Goal: Information Seeking & Learning: Find specific fact

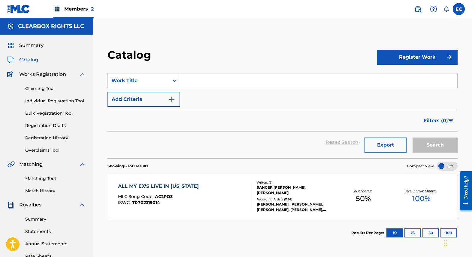
click at [214, 81] on input "Search Form" at bounding box center [318, 80] width 277 height 14
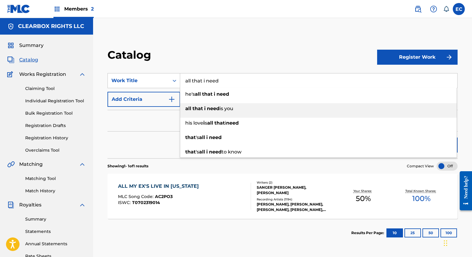
type input "all that i need"
click at [221, 111] on span "is you" at bounding box center [227, 108] width 14 height 6
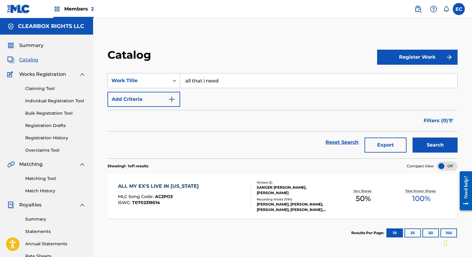
click at [436, 141] on button "Search" at bounding box center [435, 144] width 45 height 15
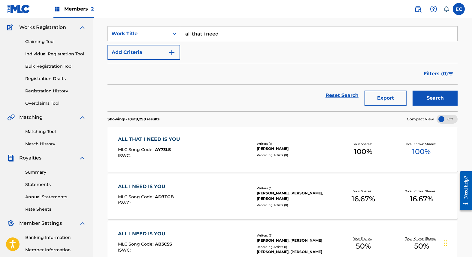
scroll to position [60, 0]
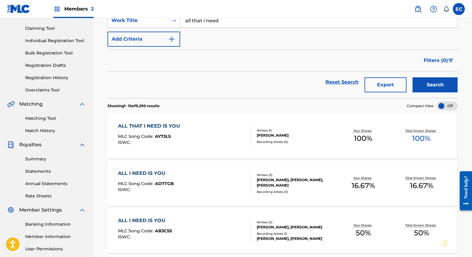
click at [168, 127] on div "ALL THAT I NEED IS YOU" at bounding box center [150, 125] width 65 height 7
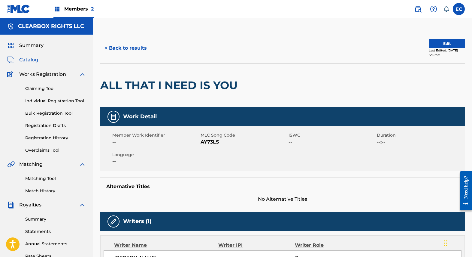
click at [127, 49] on button "< Back to results" at bounding box center [125, 48] width 51 height 15
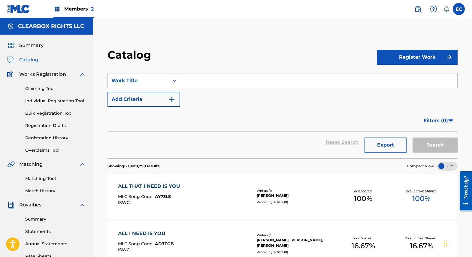
click at [201, 82] on input "Search Form" at bounding box center [318, 80] width 277 height 14
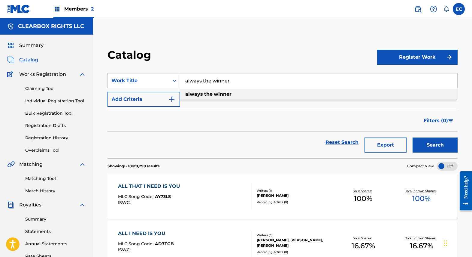
type input "always the winner"
click at [211, 94] on strong "the" at bounding box center [208, 94] width 8 height 6
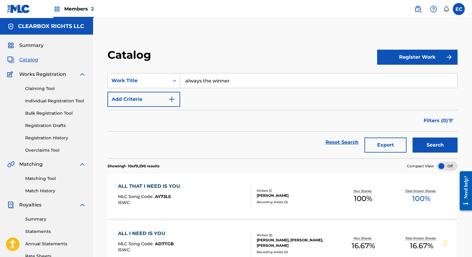
click at [444, 151] on button "Search" at bounding box center [435, 144] width 45 height 15
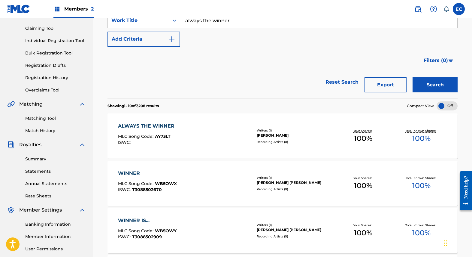
scroll to position [90, 0]
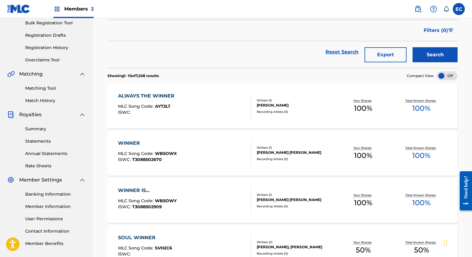
click at [157, 96] on div "ALWAYS THE WINNER" at bounding box center [147, 95] width 59 height 7
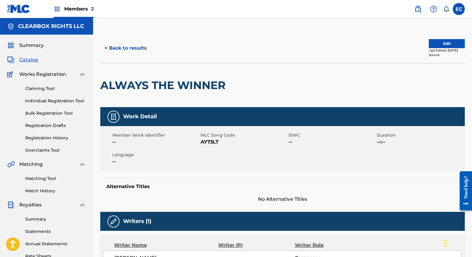
click at [125, 43] on button "< Back to results" at bounding box center [125, 48] width 51 height 15
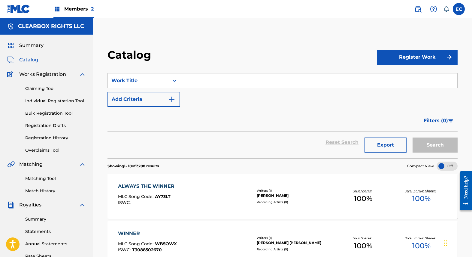
click at [206, 79] on input "Search Form" at bounding box center [318, 80] width 277 height 14
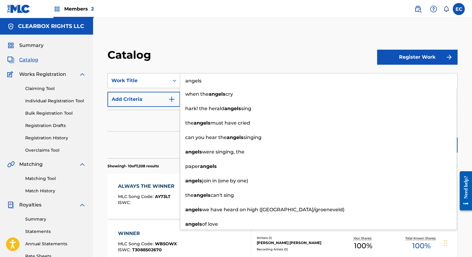
type input "angels"
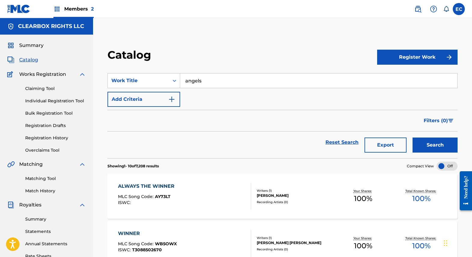
click at [165, 122] on div "Filters ( 0 )" at bounding box center [283, 121] width 350 height 22
click at [147, 99] on button "Add Criteria" at bounding box center [144, 99] width 73 height 15
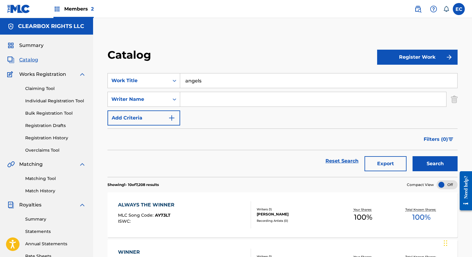
click at [205, 103] on input "Search Form" at bounding box center [313, 99] width 266 height 14
type input "[PERSON_NAME]"
click at [442, 165] on button "Search" at bounding box center [435, 163] width 45 height 15
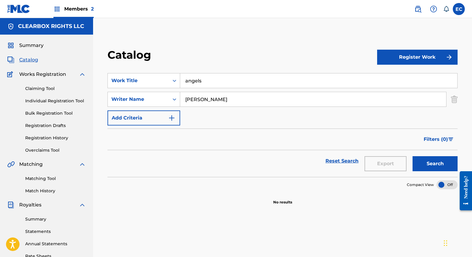
click at [419, 7] on img at bounding box center [418, 8] width 7 height 7
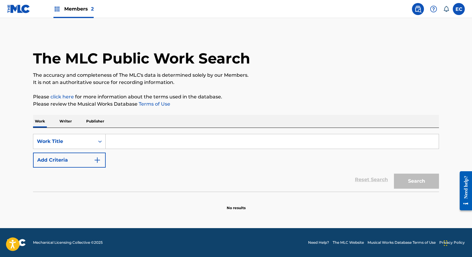
click at [148, 143] on input "Search Form" at bounding box center [272, 141] width 333 height 14
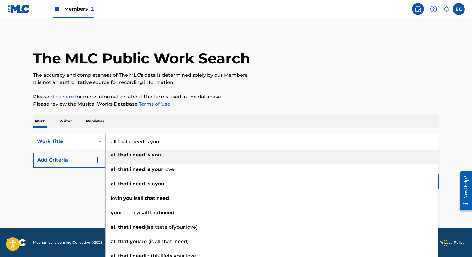
type input "all that i need is you"
click at [146, 151] on div "all that i need is you" at bounding box center [272, 154] width 333 height 11
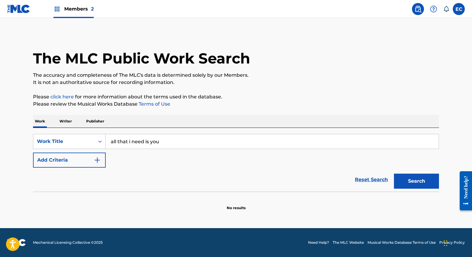
click at [93, 158] on button "Add Criteria" at bounding box center [69, 159] width 73 height 15
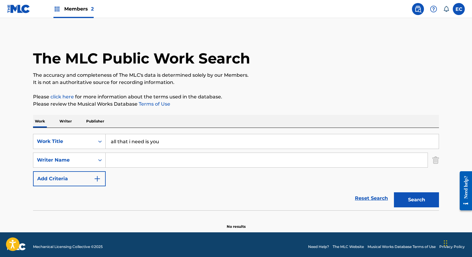
click at [146, 163] on input "Search Form" at bounding box center [267, 160] width 322 height 14
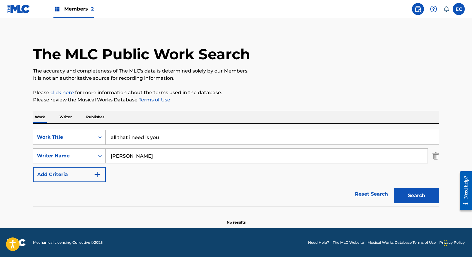
type input "[PERSON_NAME]"
click at [410, 194] on button "Search" at bounding box center [416, 195] width 45 height 15
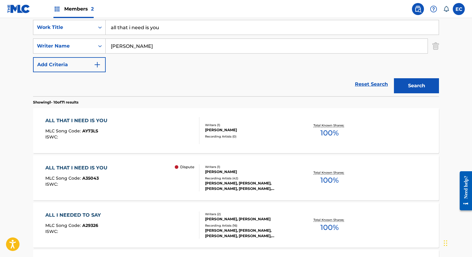
scroll to position [144, 0]
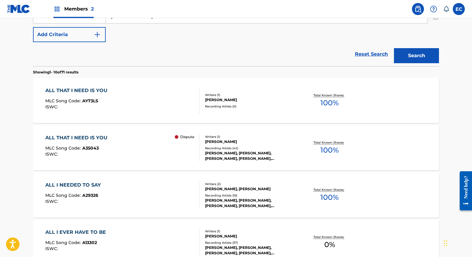
click at [86, 139] on div "ALL THAT I NEED IS YOU" at bounding box center [77, 137] width 65 height 7
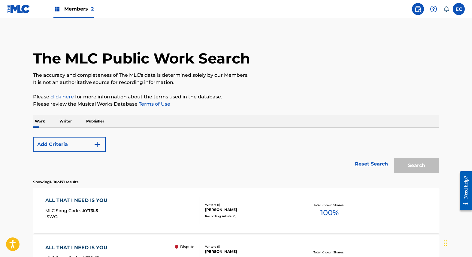
scroll to position [178, 0]
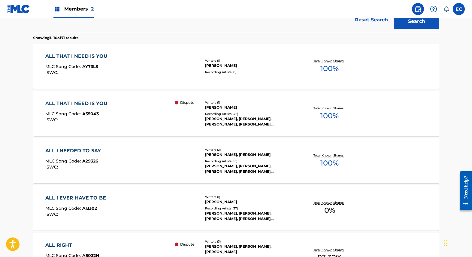
click at [71, 54] on div "ALL THAT I NEED IS YOU" at bounding box center [77, 56] width 65 height 7
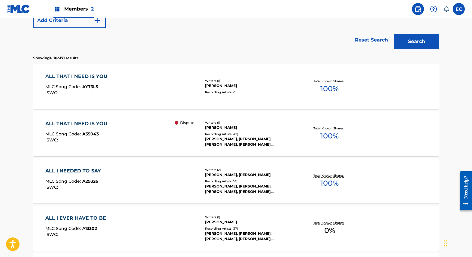
scroll to position [152, 0]
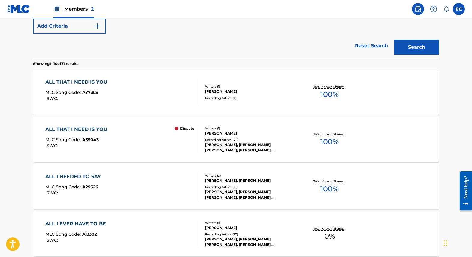
click at [90, 128] on div "ALL THAT I NEED IS YOU" at bounding box center [77, 129] width 65 height 7
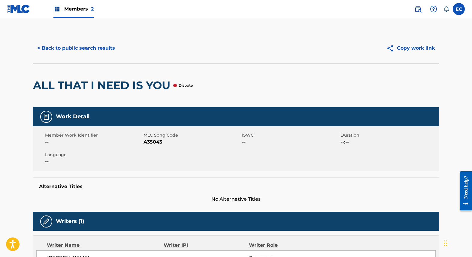
click at [149, 142] on span "A35043" at bounding box center [192, 141] width 97 height 7
copy span "A35043"
click at [96, 49] on button "< Back to public search results" at bounding box center [76, 48] width 86 height 15
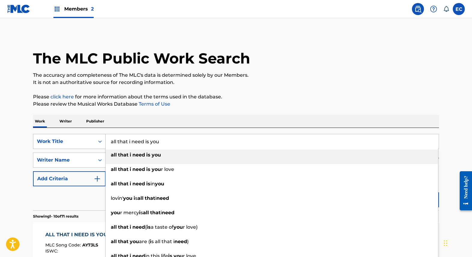
drag, startPoint x: 172, startPoint y: 143, endPoint x: 75, endPoint y: 140, distance: 97.1
click at [75, 140] on div "SearchWithCriteriaa0c51fa1-fc5e-4eb5-8257-c75317317841 Work Title all that i ne…" at bounding box center [236, 141] width 406 height 15
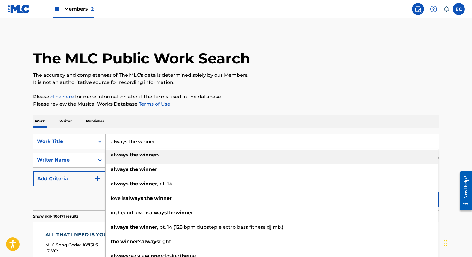
type input "always the winner"
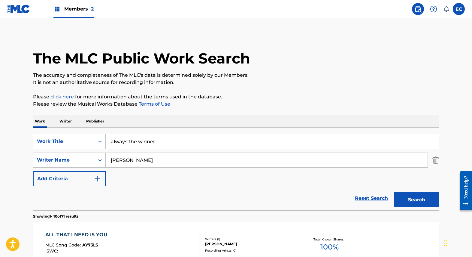
click at [412, 200] on button "Search" at bounding box center [416, 199] width 45 height 15
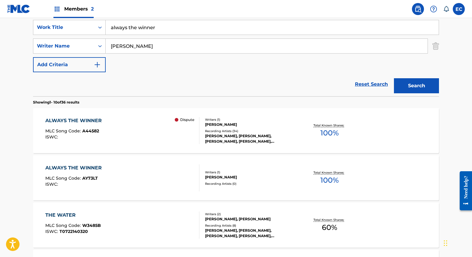
scroll to position [144, 0]
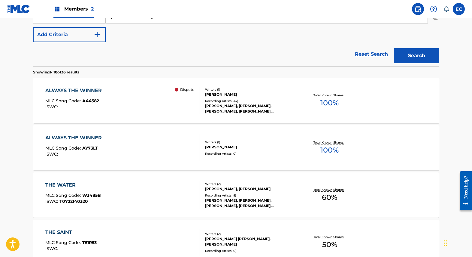
click at [73, 91] on div "ALWAYS THE WINNER" at bounding box center [74, 90] width 59 height 7
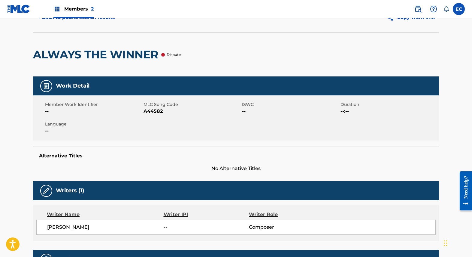
scroll to position [30, 0]
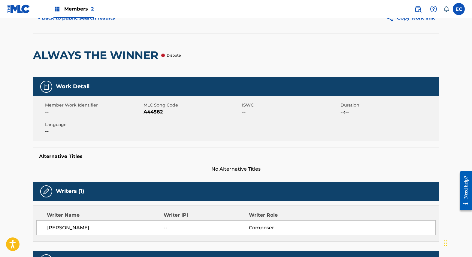
click at [151, 110] on span "A44582" at bounding box center [192, 111] width 97 height 7
copy span "A44582"
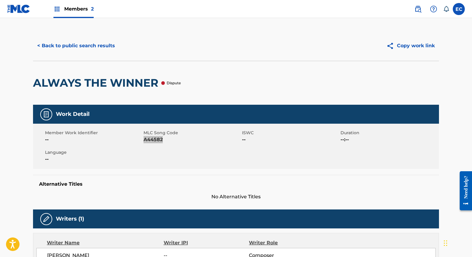
scroll to position [0, 0]
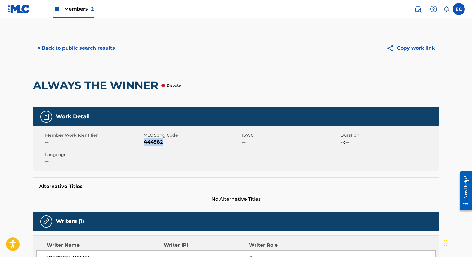
click at [94, 45] on button "< Back to public search results" at bounding box center [76, 48] width 86 height 15
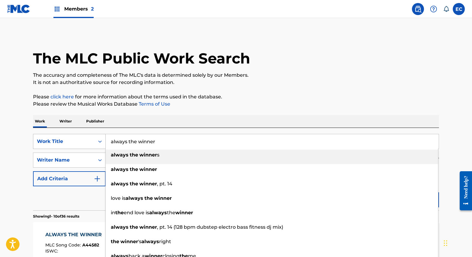
drag, startPoint x: 169, startPoint y: 142, endPoint x: 52, endPoint y: 142, distance: 116.9
click at [52, 142] on div "SearchWithCriteriaa0c51fa1-fc5e-4eb5-8257-c75317317841 Work Title always the wi…" at bounding box center [236, 141] width 406 height 15
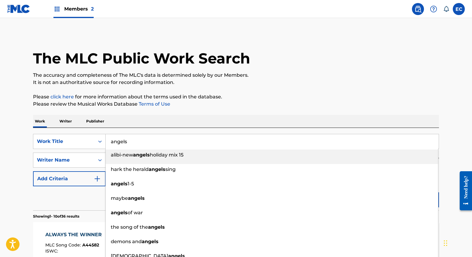
type input "angels"
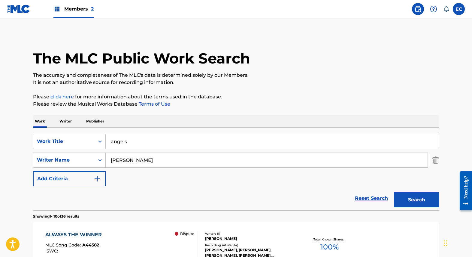
click at [412, 206] on button "Search" at bounding box center [416, 199] width 45 height 15
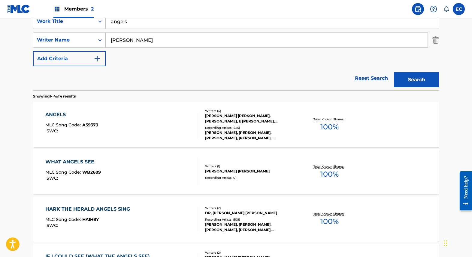
scroll to position [120, 0]
click at [61, 113] on div "ANGELS" at bounding box center [71, 114] width 53 height 7
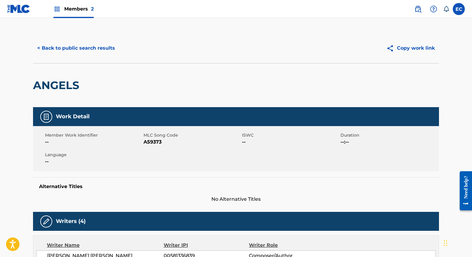
click at [47, 41] on button "< Back to public search results" at bounding box center [76, 48] width 86 height 15
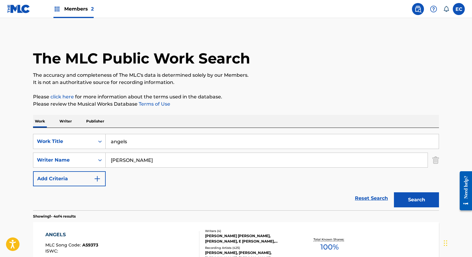
scroll to position [120, 0]
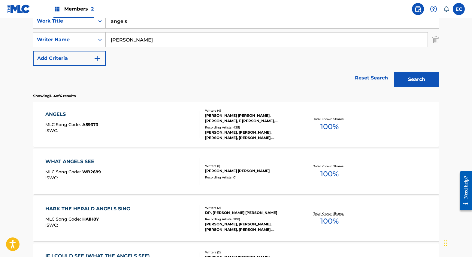
click at [53, 113] on div "ANGELS" at bounding box center [71, 114] width 53 height 7
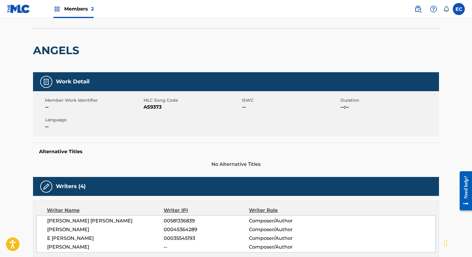
scroll to position [30, 0]
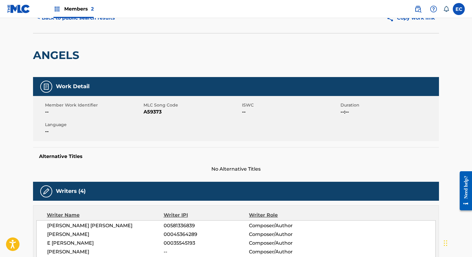
click at [146, 110] on span "A59373" at bounding box center [192, 111] width 97 height 7
copy span "A59373"
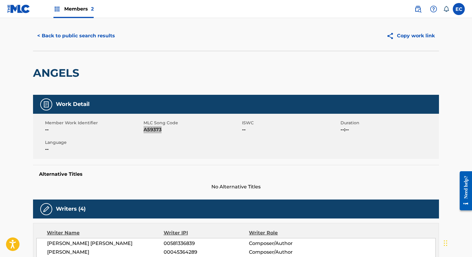
scroll to position [0, 0]
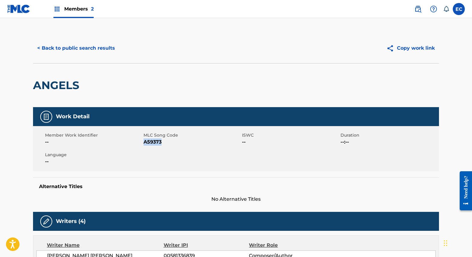
click at [82, 49] on button "< Back to public search results" at bounding box center [76, 48] width 86 height 15
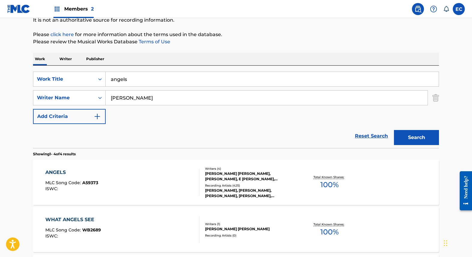
scroll to position [60, 0]
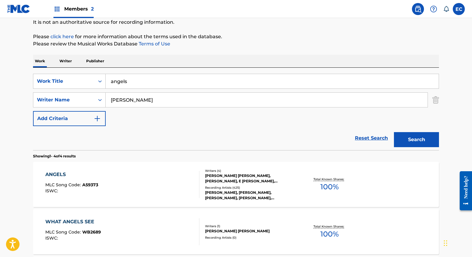
click at [118, 80] on input "angels" at bounding box center [272, 81] width 333 height 14
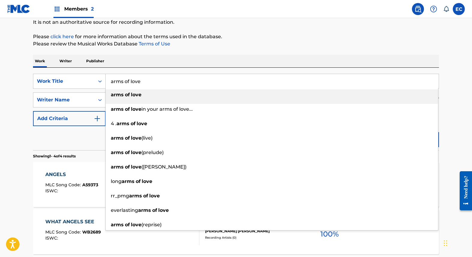
type input "arms of love"
click at [141, 93] on strong "love" at bounding box center [136, 95] width 11 height 6
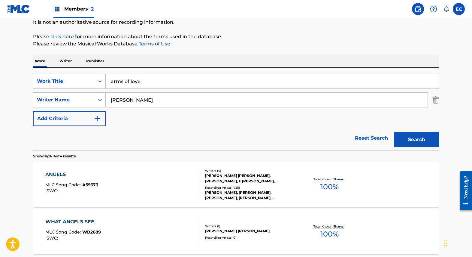
click at [411, 144] on button "Search" at bounding box center [416, 139] width 45 height 15
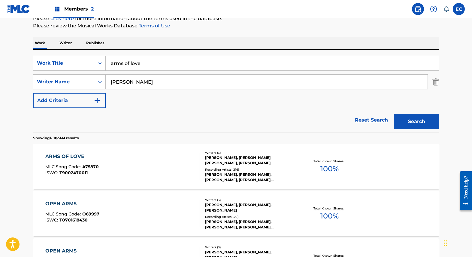
scroll to position [90, 0]
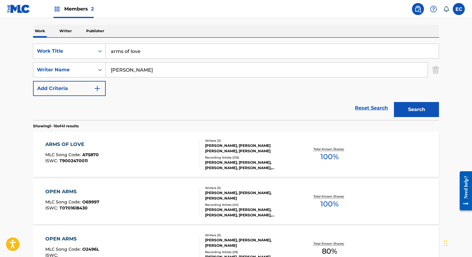
click at [61, 144] on div "ARMS OF LOVE" at bounding box center [71, 144] width 53 height 7
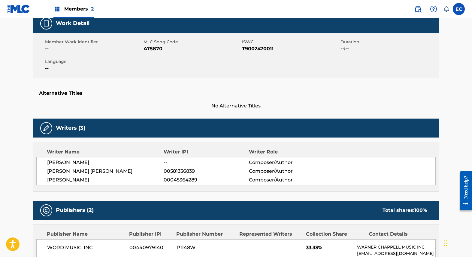
scroll to position [90, 0]
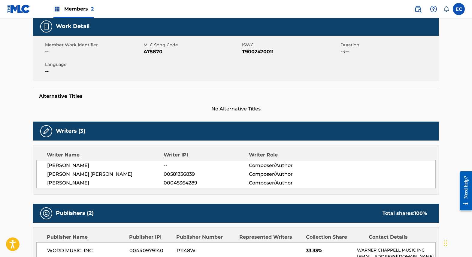
click at [155, 51] on span "A75870" at bounding box center [192, 51] width 97 height 7
copy span "A75870"
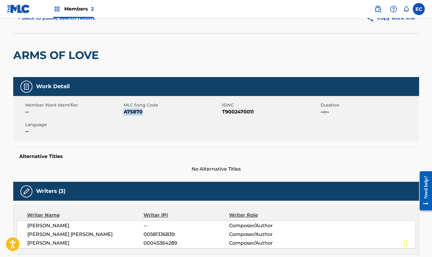
scroll to position [0, 0]
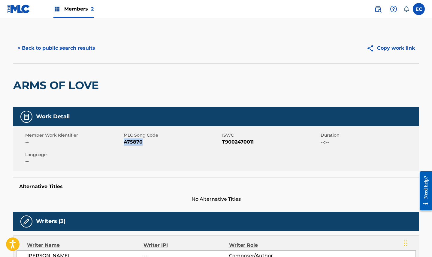
click at [57, 42] on button "< Back to public search results" at bounding box center [56, 48] width 86 height 15
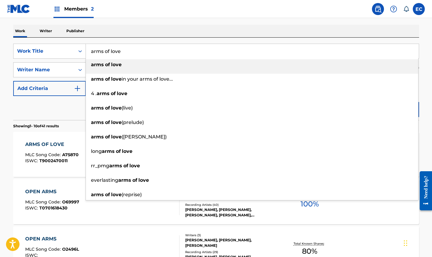
drag, startPoint x: 126, startPoint y: 50, endPoint x: 89, endPoint y: 48, distance: 37.0
click at [89, 48] on input "arms of love" at bounding box center [252, 51] width 333 height 14
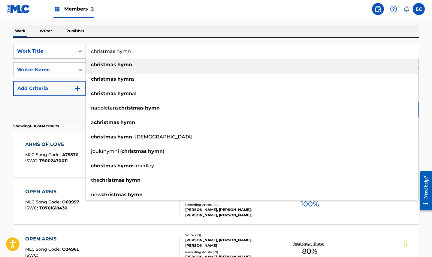
type input "christmas hymn"
click at [109, 69] on div "christmas hymn" at bounding box center [252, 64] width 333 height 11
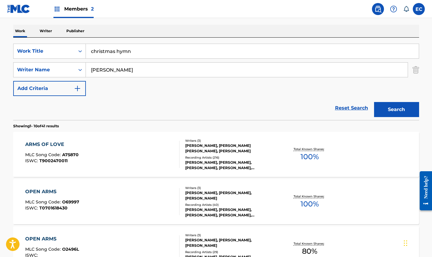
click at [395, 111] on button "Search" at bounding box center [396, 109] width 45 height 15
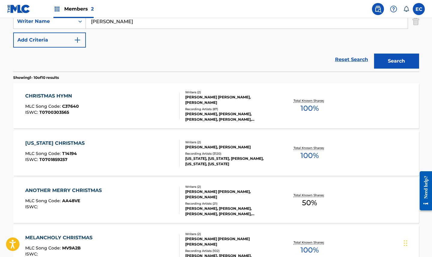
scroll to position [150, 0]
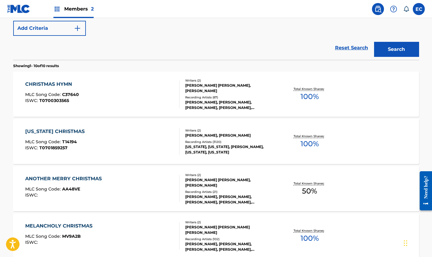
click at [61, 83] on div "CHRISTMAS HYMN" at bounding box center [52, 84] width 54 height 7
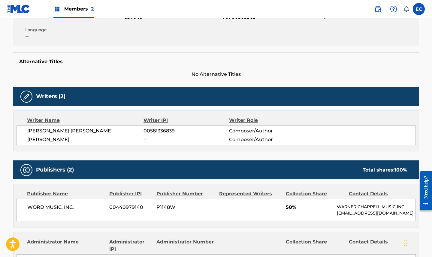
scroll to position [90, 0]
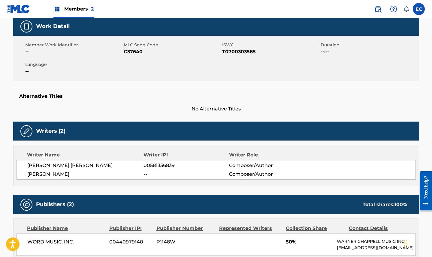
click at [131, 51] on span "C37640" at bounding box center [172, 51] width 97 height 7
copy span "C37640"
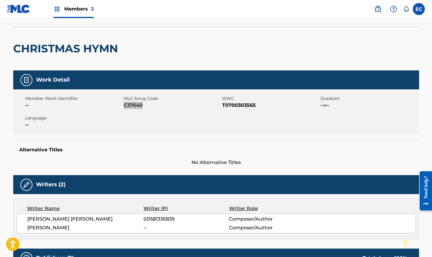
scroll to position [0, 0]
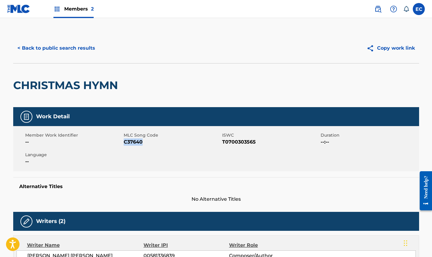
click at [55, 48] on button "< Back to public search results" at bounding box center [56, 48] width 86 height 15
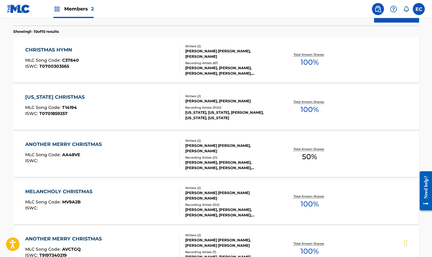
scroll to position [34, 0]
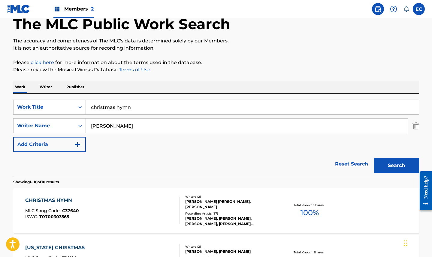
click at [157, 114] on input "christmas hymn" at bounding box center [252, 107] width 333 height 14
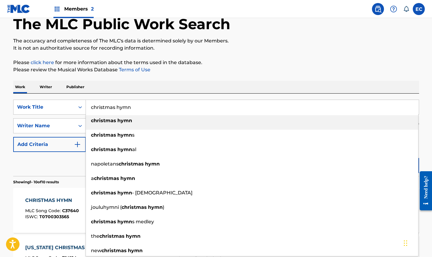
drag, startPoint x: 173, startPoint y: 108, endPoint x: 32, endPoint y: 98, distance: 141.8
click at [32, 98] on div "SearchWithCriteriaa0c51fa1-fc5e-4eb5-8257-c75317317841 Work Title christmas hym…" at bounding box center [216, 134] width 406 height 82
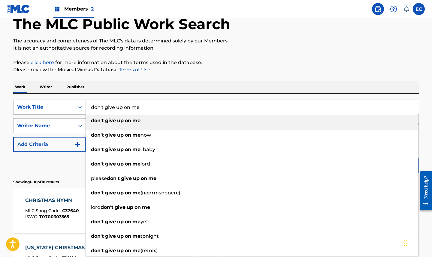
type input "don't give up on me"
click at [138, 122] on strong "me" at bounding box center [136, 120] width 8 height 6
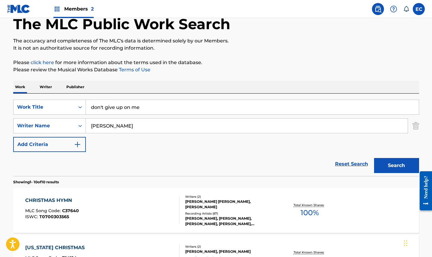
click at [390, 165] on button "Search" at bounding box center [396, 165] width 45 height 15
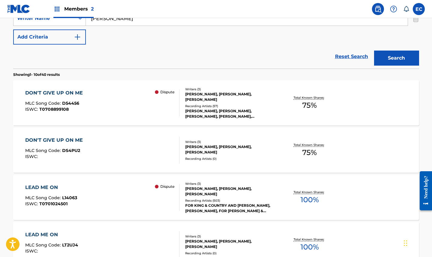
scroll to position [154, 0]
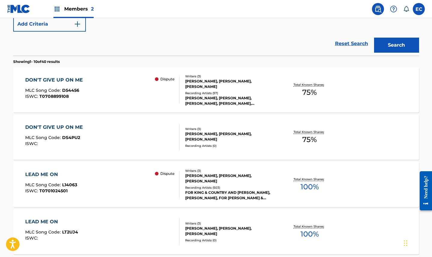
click at [63, 81] on div "DON'T GIVE UP ON ME" at bounding box center [55, 79] width 61 height 7
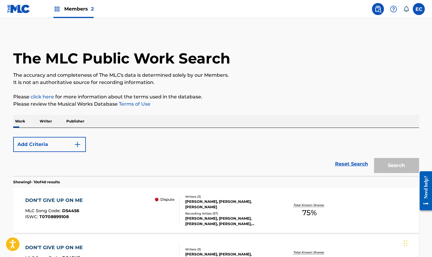
scroll to position [189, 0]
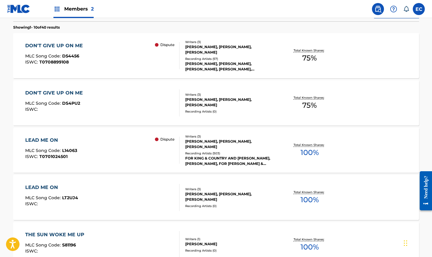
click at [64, 91] on div "DON'T GIVE UP ON ME" at bounding box center [55, 92] width 61 height 7
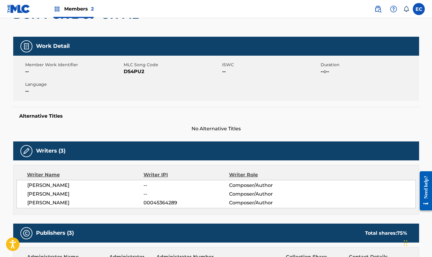
scroll to position [60, 0]
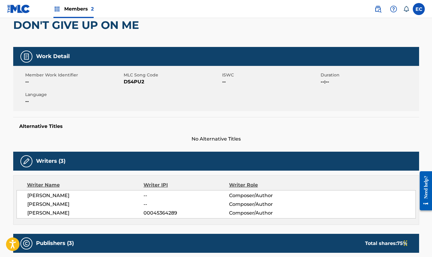
click at [136, 83] on span "DS4PU2" at bounding box center [172, 81] width 97 height 7
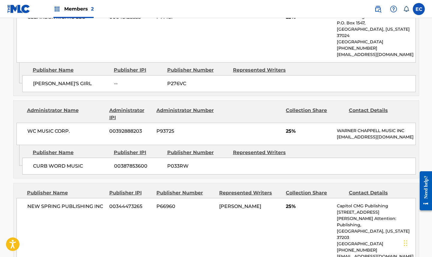
scroll to position [423, 0]
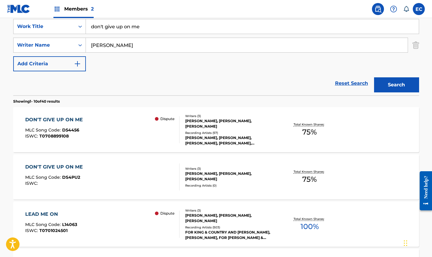
scroll to position [103, 0]
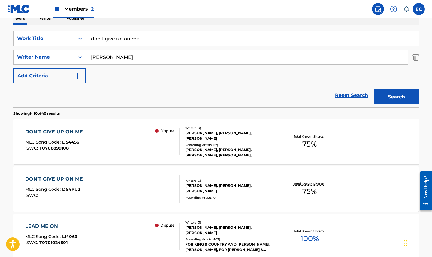
click at [70, 130] on div "DON'T GIVE UP ON ME" at bounding box center [55, 131] width 61 height 7
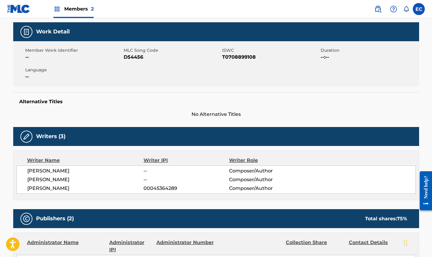
scroll to position [72, 0]
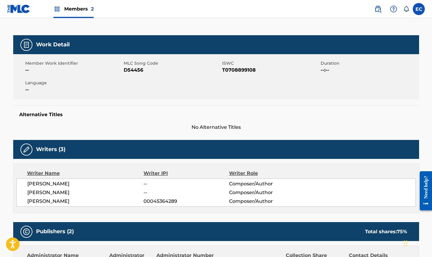
click at [132, 68] on span "D54456" at bounding box center [172, 69] width 97 height 7
copy span "D54456"
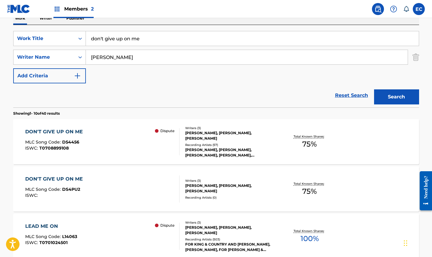
click at [53, 180] on div "DON'T GIVE UP ON ME" at bounding box center [55, 178] width 61 height 7
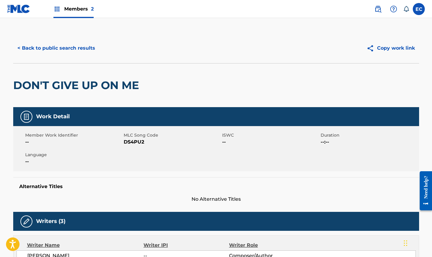
click at [132, 140] on span "DS4PU2" at bounding box center [172, 141] width 97 height 7
copy span "DS4PU2"
click at [82, 44] on button "< Back to public search results" at bounding box center [56, 48] width 86 height 15
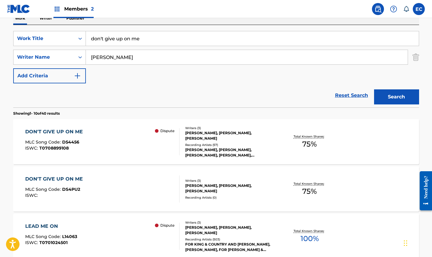
click at [160, 39] on input "don't give up on me" at bounding box center [252, 38] width 333 height 14
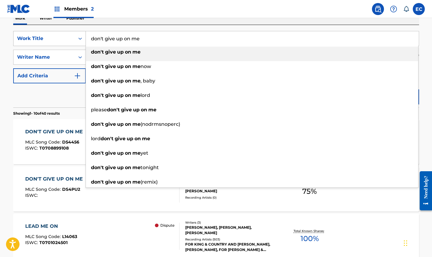
drag, startPoint x: 196, startPoint y: 41, endPoint x: 56, endPoint y: 32, distance: 140.0
click at [56, 32] on div "SearchWithCriteriaa0c51fa1-fc5e-4eb5-8257-c75317317841 Work Title don't give up…" at bounding box center [216, 38] width 406 height 15
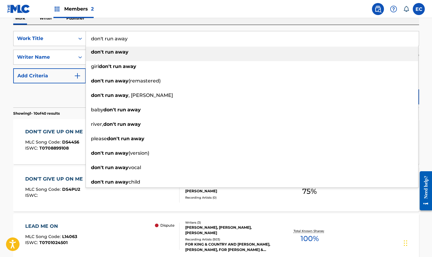
type input "don't run away"
click at [163, 57] on div "don't run away" at bounding box center [252, 52] width 333 height 11
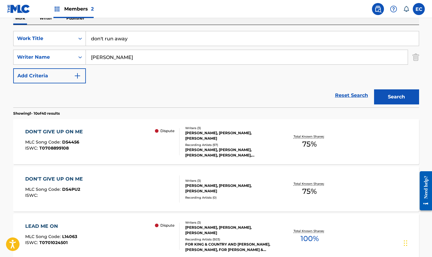
click at [398, 98] on button "Search" at bounding box center [396, 96] width 45 height 15
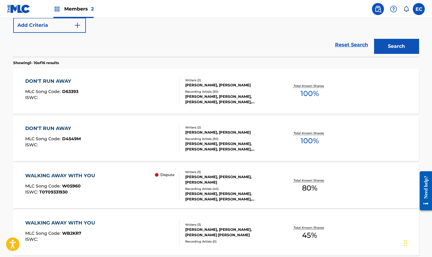
scroll to position [163, 0]
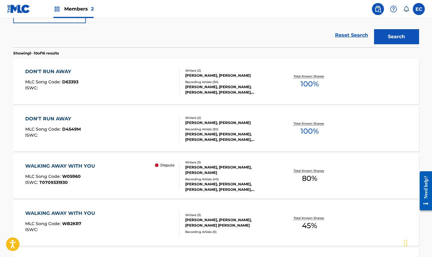
click at [65, 71] on div "DON'T RUN AWAY" at bounding box center [51, 71] width 53 height 7
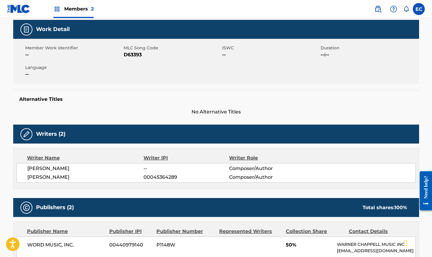
scroll to position [30, 0]
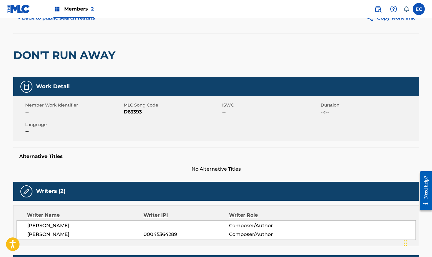
click at [130, 111] on span "D63393" at bounding box center [172, 111] width 97 height 7
copy span "D63393"
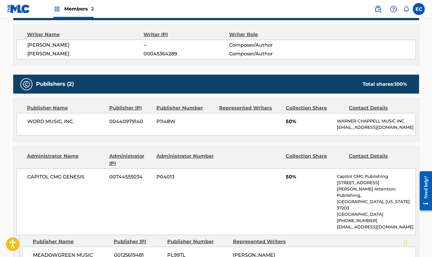
scroll to position [240, 0]
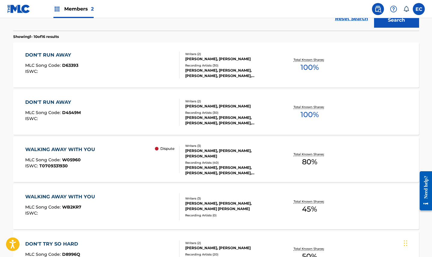
scroll to position [167, 0]
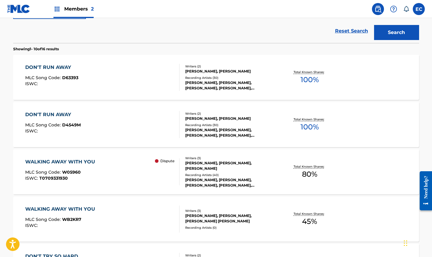
click at [51, 113] on div "DON'T RUN AWAY" at bounding box center [53, 114] width 56 height 7
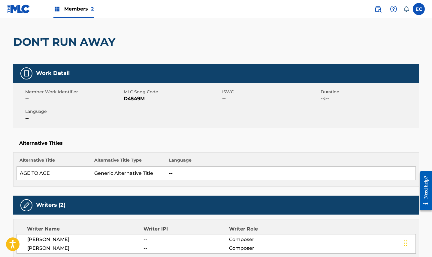
scroll to position [30, 0]
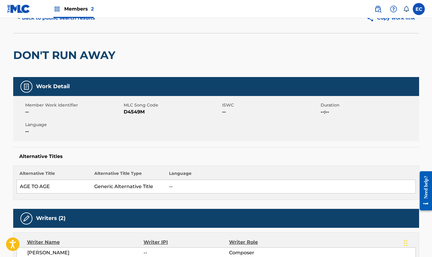
click at [134, 113] on span "D4549M" at bounding box center [172, 111] width 97 height 7
copy span "D4549M"
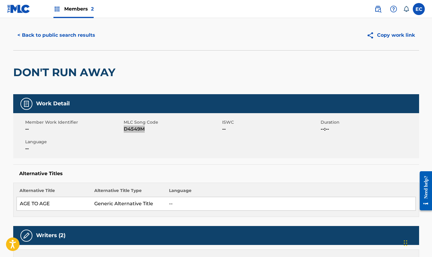
scroll to position [0, 0]
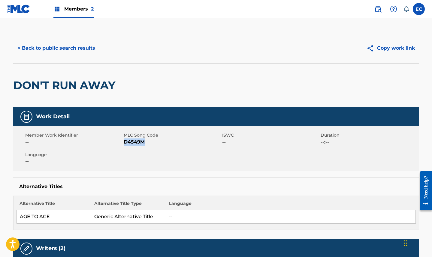
click at [68, 46] on button "< Back to public search results" at bounding box center [56, 48] width 86 height 15
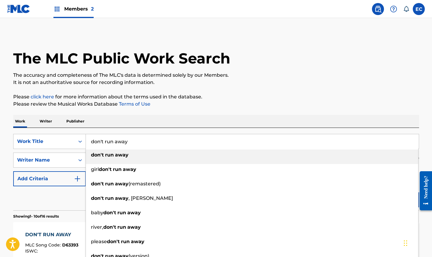
drag, startPoint x: 140, startPoint y: 142, endPoint x: 48, endPoint y: 133, distance: 93.0
click at [48, 133] on div "SearchWithCriteriaa0c51fa1-fc5e-4eb5-8257-c75317317841 Work Title don't run awa…" at bounding box center [216, 169] width 406 height 82
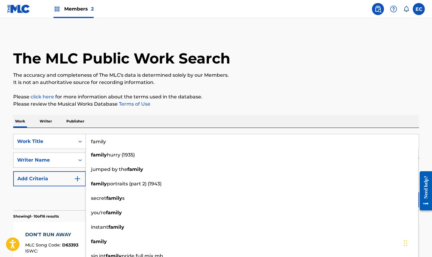
type input "family"
click at [63, 193] on div "Reset Search Search" at bounding box center [216, 198] width 406 height 24
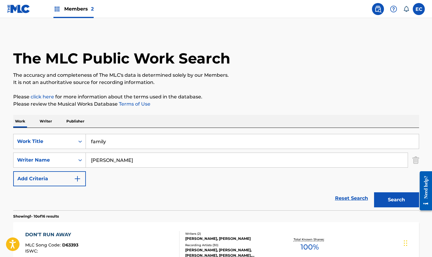
click at [399, 203] on button "Search" at bounding box center [396, 199] width 45 height 15
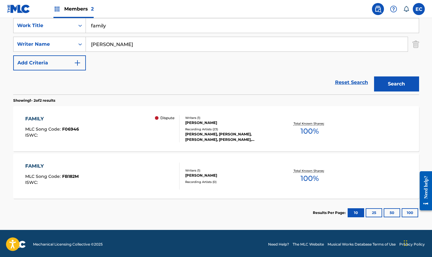
scroll to position [117, 0]
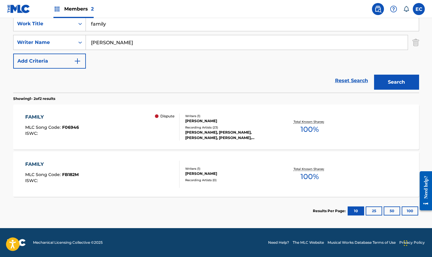
click at [35, 118] on div "FAMILY" at bounding box center [52, 116] width 54 height 7
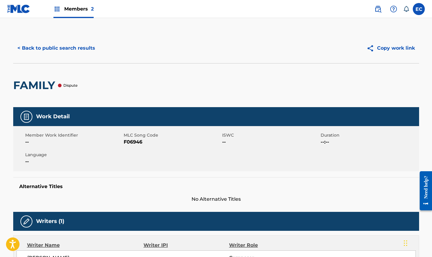
click at [134, 140] on span "F06946" at bounding box center [172, 141] width 97 height 7
copy span "F06946"
click at [58, 45] on button "< Back to public search results" at bounding box center [56, 48] width 86 height 15
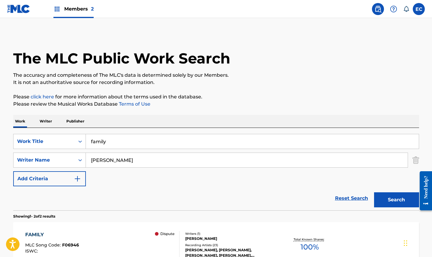
scroll to position [83, 0]
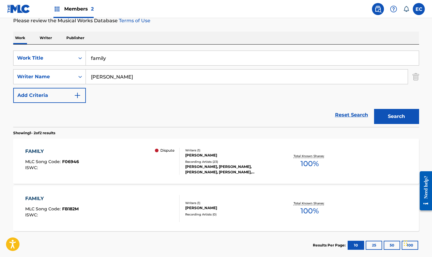
click at [34, 199] on div "FAMILY" at bounding box center [51, 198] width 53 height 7
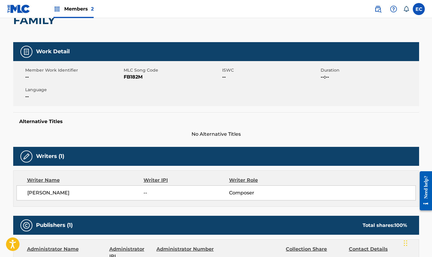
scroll to position [55, 0]
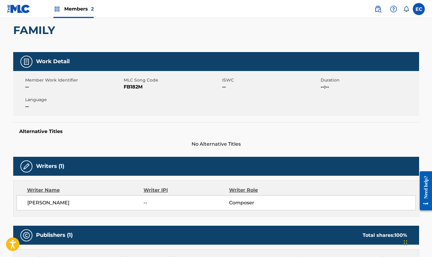
click at [131, 86] on span "FB182M" at bounding box center [172, 86] width 97 height 7
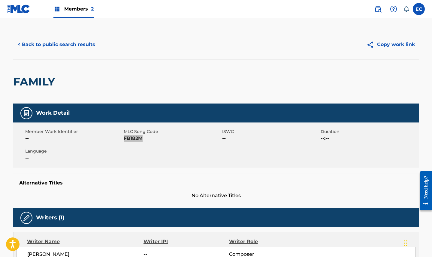
scroll to position [0, 0]
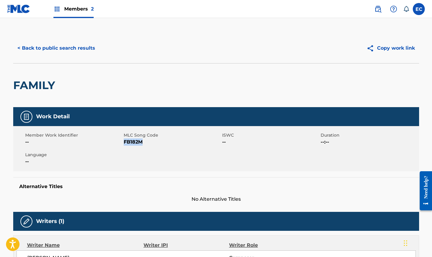
click at [60, 50] on button "< Back to public search results" at bounding box center [56, 48] width 86 height 15
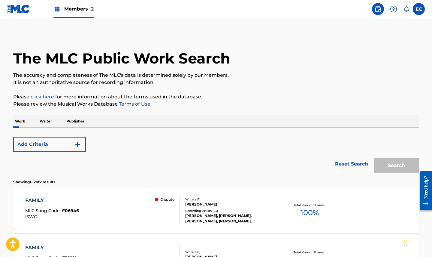
scroll to position [83, 0]
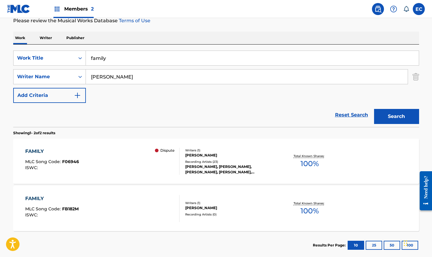
click at [98, 59] on input "family" at bounding box center [252, 58] width 333 height 14
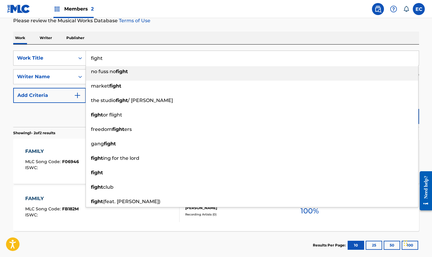
type input "fight"
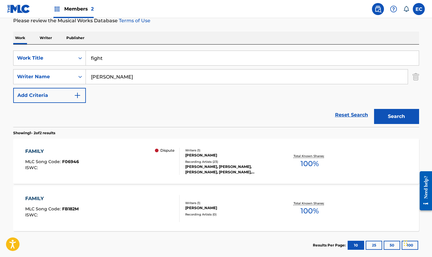
click at [199, 27] on div "The MLC Public Work Search The accuracy and completeness of The MLC's data is d…" at bounding box center [216, 104] width 421 height 309
click at [394, 117] on button "Search" at bounding box center [396, 116] width 45 height 15
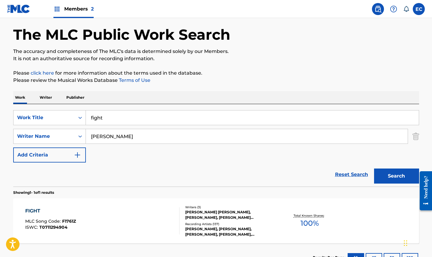
scroll to position [70, 0]
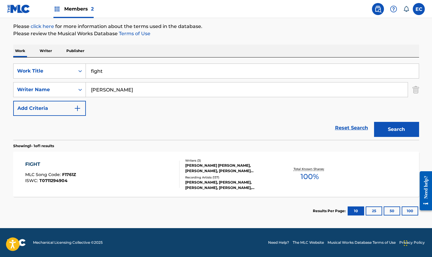
click at [32, 163] on div "FIGHT" at bounding box center [50, 163] width 51 height 7
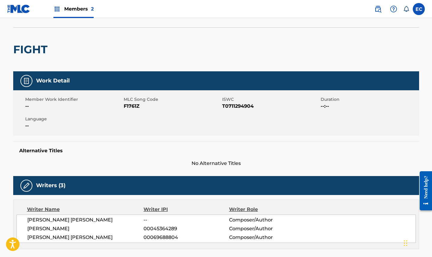
scroll to position [30, 0]
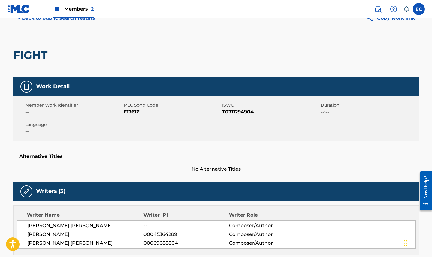
click at [129, 113] on span "F1761Z" at bounding box center [172, 111] width 97 height 7
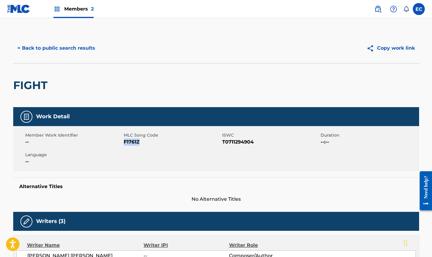
click at [49, 45] on button "< Back to public search results" at bounding box center [56, 48] width 86 height 15
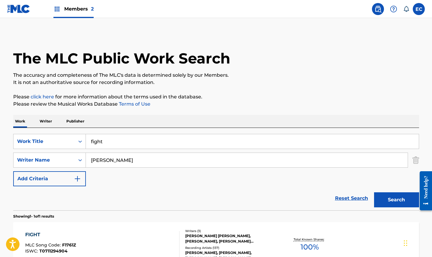
scroll to position [36, 0]
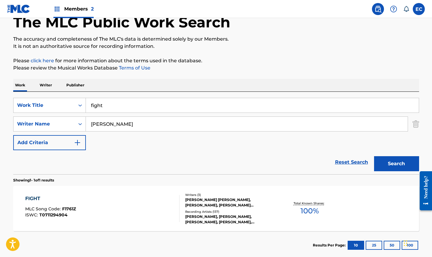
click at [99, 103] on input "fight" at bounding box center [252, 105] width 333 height 14
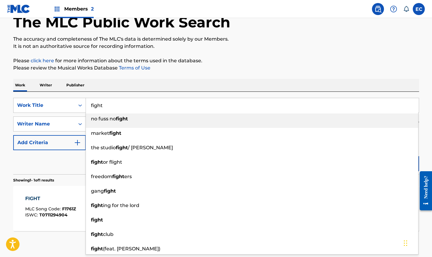
click at [99, 103] on input "fight" at bounding box center [252, 105] width 333 height 14
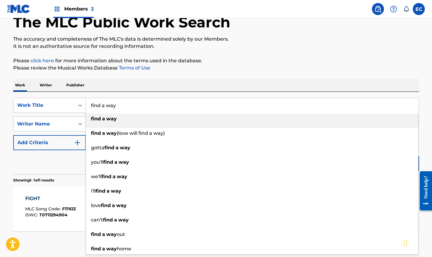
type input "find a way"
click at [107, 116] on strong "way" at bounding box center [111, 119] width 11 height 6
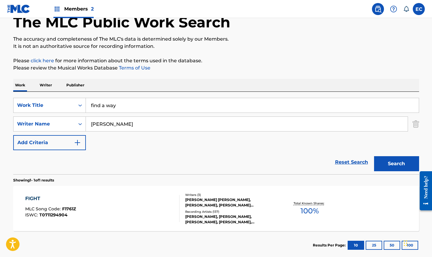
click at [406, 160] on button "Search" at bounding box center [396, 163] width 45 height 15
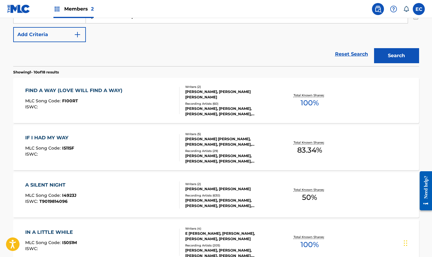
scroll to position [156, 0]
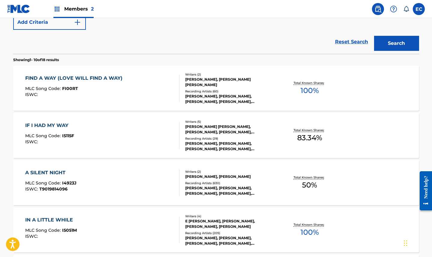
click at [83, 75] on div "FIND A WAY (LOVE WILL FIND A WAY)" at bounding box center [75, 78] width 100 height 7
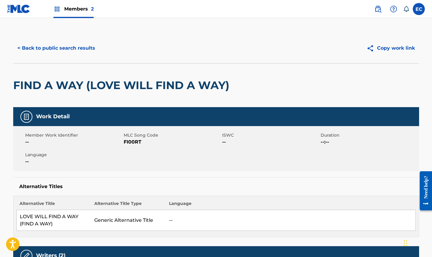
click at [131, 141] on span "FI00RT" at bounding box center [172, 141] width 97 height 7
click at [68, 49] on button "< Back to public search results" at bounding box center [56, 48] width 86 height 15
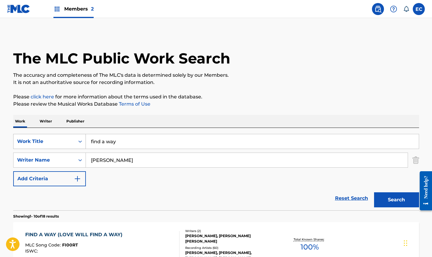
drag, startPoint x: 118, startPoint y: 141, endPoint x: 71, endPoint y: 138, distance: 47.9
click at [71, 138] on div "SearchWithCriteriaa0c51fa1-fc5e-4eb5-8257-c75317317841 Work Title find a way" at bounding box center [216, 141] width 406 height 15
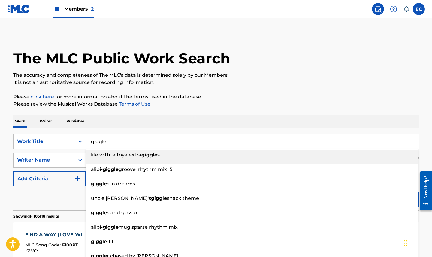
type input "giggle"
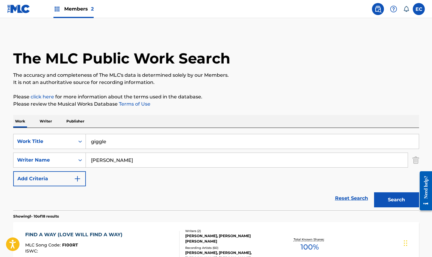
click at [400, 199] on button "Search" at bounding box center [396, 199] width 45 height 15
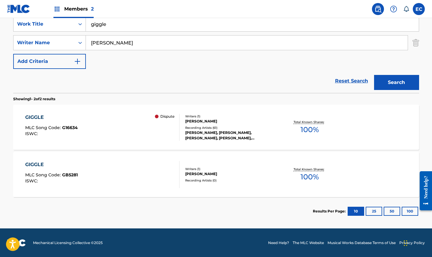
scroll to position [117, 0]
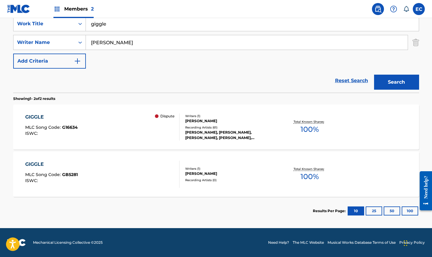
click at [39, 162] on div "GIGGLE" at bounding box center [51, 163] width 53 height 7
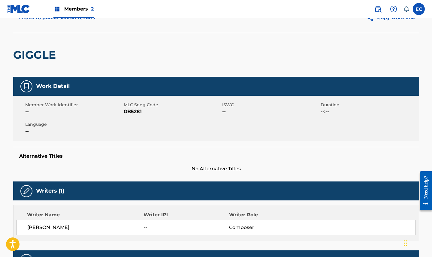
scroll to position [30, 0]
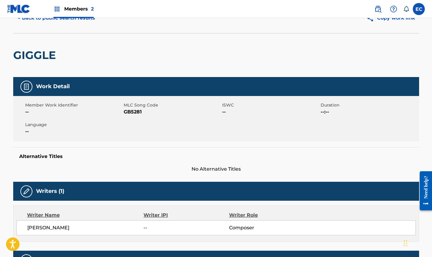
click at [130, 111] on span "GB5281" at bounding box center [172, 111] width 97 height 7
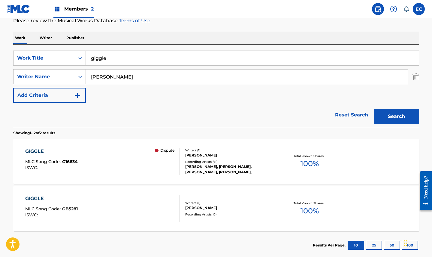
click at [42, 150] on div "GIGGLE" at bounding box center [51, 151] width 53 height 7
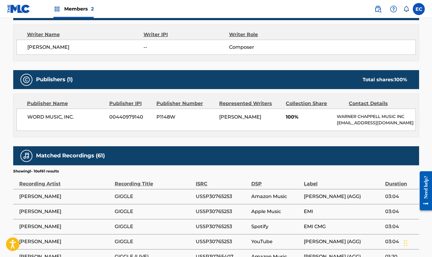
scroll to position [30, 0]
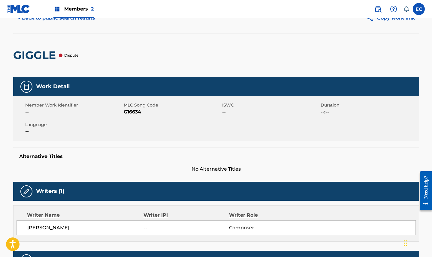
click at [134, 113] on span "G16634" at bounding box center [172, 111] width 97 height 7
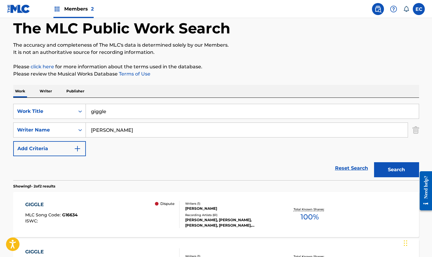
scroll to position [83, 0]
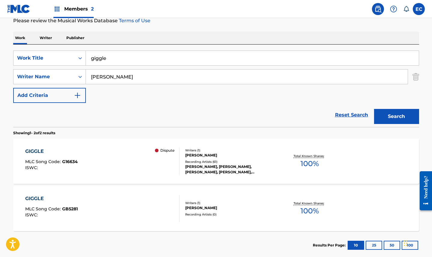
click at [35, 198] on div "GIGGLE" at bounding box center [51, 198] width 53 height 7
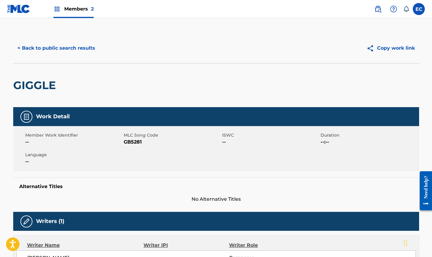
click at [130, 142] on span "GB5281" at bounding box center [172, 141] width 97 height 7
click at [68, 47] on button "< Back to public search results" at bounding box center [56, 48] width 86 height 15
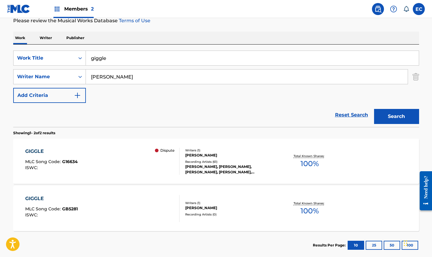
click at [96, 57] on input "giggle" at bounding box center [252, 58] width 333 height 14
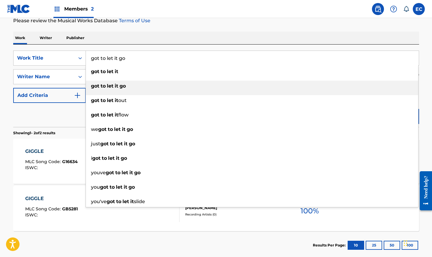
type input "got to let it go"
click at [145, 88] on div "got to let it go" at bounding box center [252, 86] width 333 height 11
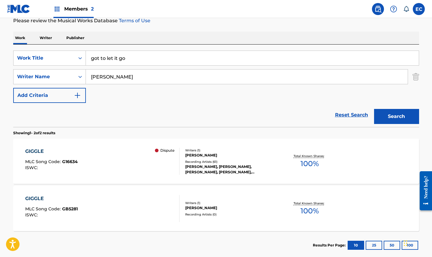
click at [399, 116] on button "Search" at bounding box center [396, 116] width 45 height 15
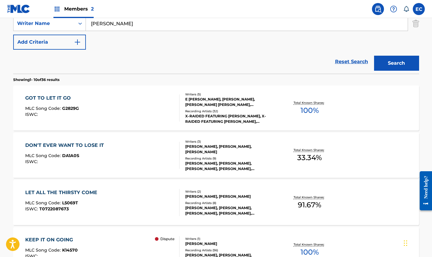
scroll to position [143, 0]
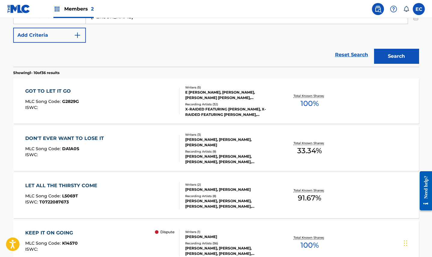
click at [67, 91] on div "GOT TO LET IT GO" at bounding box center [52, 90] width 54 height 7
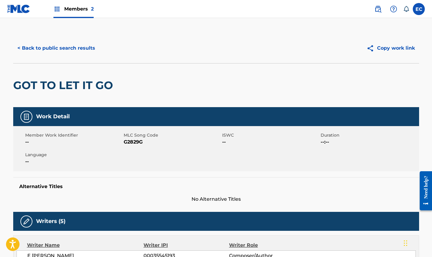
click at [128, 139] on span "G2829G" at bounding box center [172, 141] width 97 height 7
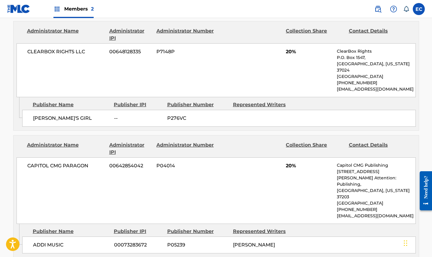
scroll to position [300, 0]
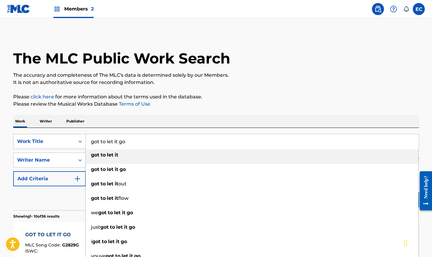
drag, startPoint x: 132, startPoint y: 140, endPoint x: 67, endPoint y: 141, distance: 64.6
click at [67, 141] on div "SearchWithCriteriaa0c51fa1-fc5e-4eb5-8257-c75317317841 Work Title got to let it…" at bounding box center [216, 141] width 406 height 15
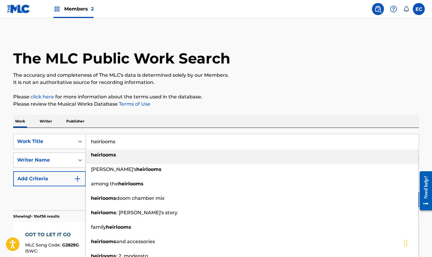
type input "heirlooms"
click at [118, 151] on div "heirlooms" at bounding box center [252, 154] width 333 height 11
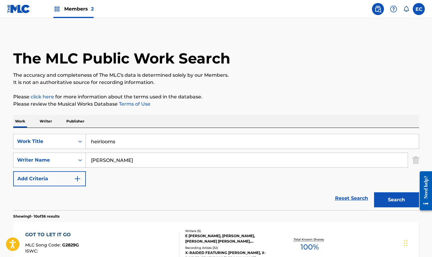
click at [399, 199] on button "Search" at bounding box center [396, 199] width 45 height 15
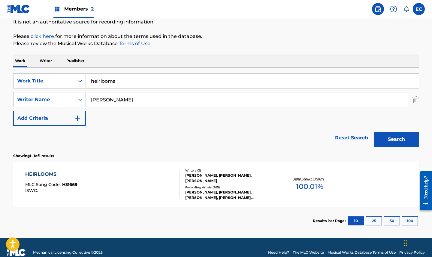
scroll to position [70, 0]
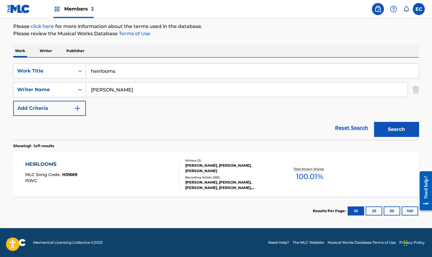
click at [53, 162] on div "HEIRLOOMS" at bounding box center [51, 163] width 52 height 7
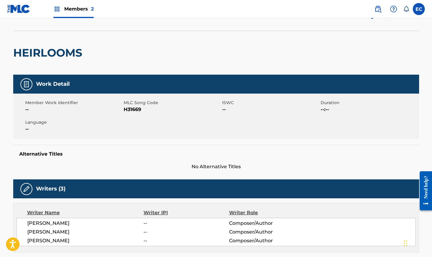
scroll to position [30, 0]
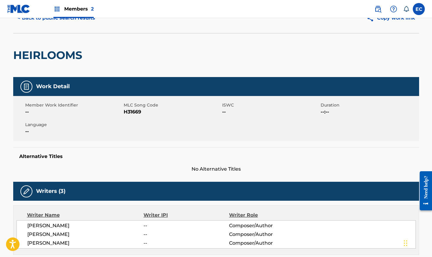
click at [129, 111] on span "H31669" at bounding box center [172, 111] width 97 height 7
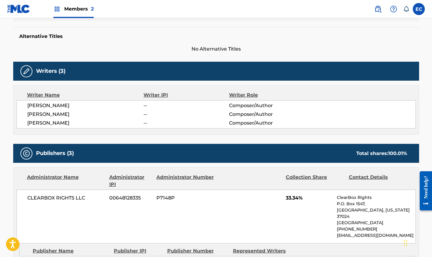
scroll to position [0, 0]
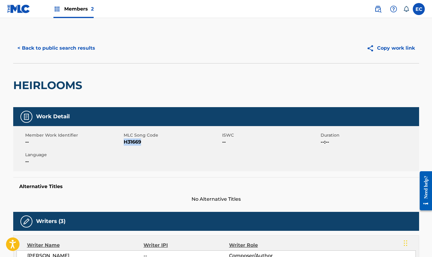
click at [76, 49] on button "< Back to public search results" at bounding box center [56, 48] width 86 height 15
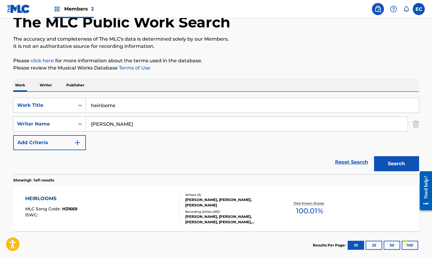
click at [107, 104] on input "heirlooms" at bounding box center [252, 105] width 333 height 14
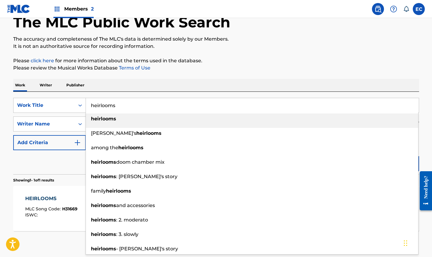
click at [107, 104] on input "heirlooms" at bounding box center [252, 105] width 333 height 14
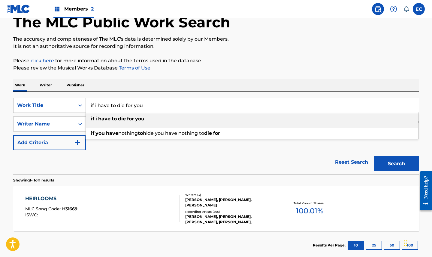
type input "if i have to die for you"
click at [122, 124] on div "if i have to die for you" at bounding box center [252, 118] width 333 height 11
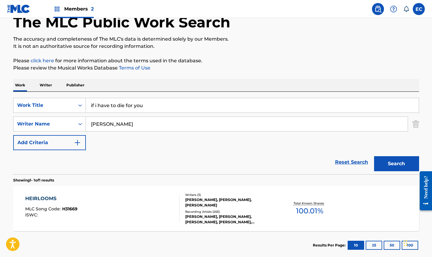
click at [414, 162] on button "Search" at bounding box center [396, 163] width 45 height 15
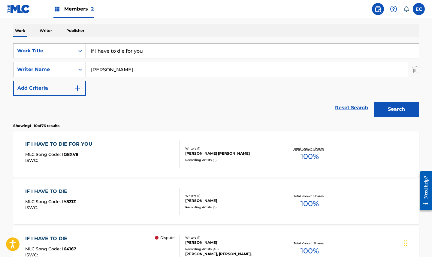
scroll to position [96, 0]
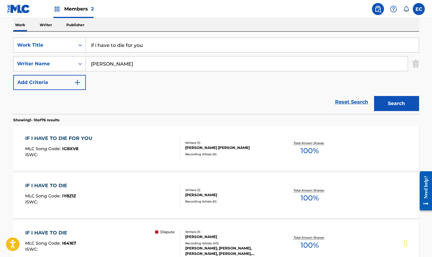
click at [56, 137] on div "IF I HAVE TO DIE FOR YOU" at bounding box center [60, 138] width 70 height 7
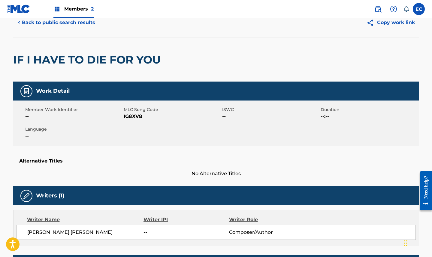
scroll to position [25, 0]
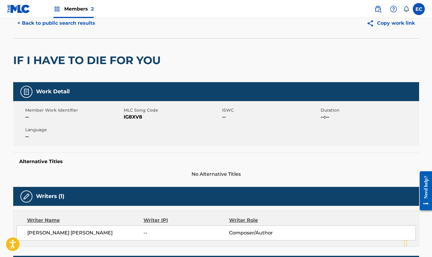
click at [133, 118] on span "IG8XV8" at bounding box center [172, 116] width 97 height 7
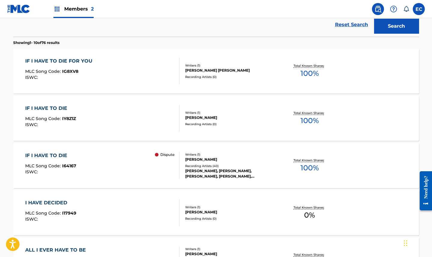
scroll to position [186, 0]
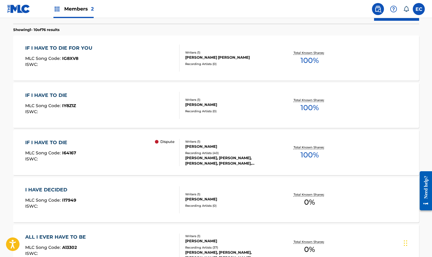
click at [54, 95] on div "IF I HAVE TO DIE" at bounding box center [50, 95] width 51 height 7
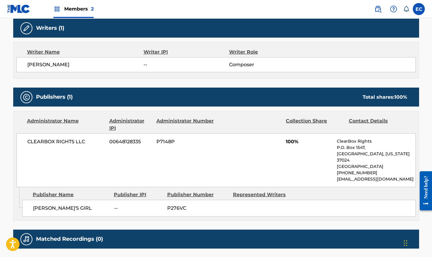
scroll to position [235, 0]
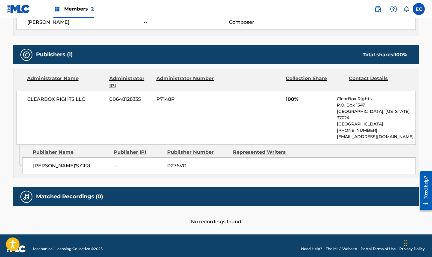
scroll to position [221, 0]
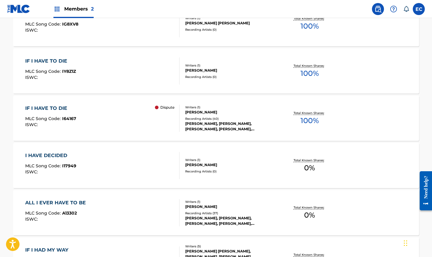
click at [48, 106] on div "IF I HAVE TO DIE" at bounding box center [50, 108] width 51 height 7
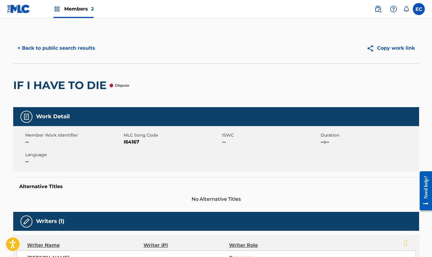
click at [131, 141] on span "I64167" at bounding box center [172, 141] width 97 height 7
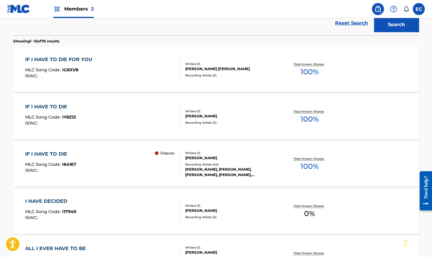
scroll to position [165, 0]
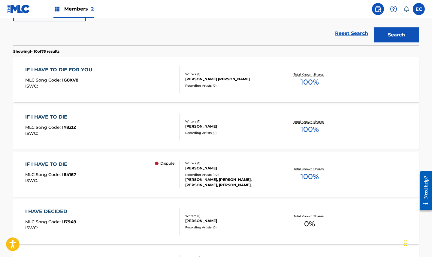
click at [50, 115] on div "IF I HAVE TO DIE" at bounding box center [50, 116] width 51 height 7
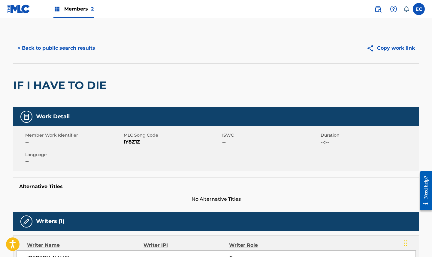
click at [129, 141] on span "IY8Z1Z" at bounding box center [172, 141] width 97 height 7
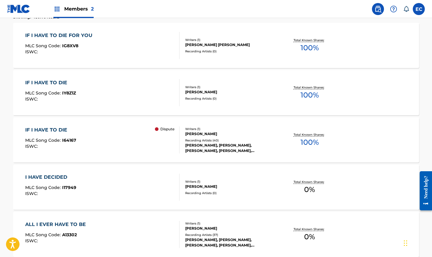
click at [66, 35] on div "IF I HAVE TO DIE FOR YOU" at bounding box center [60, 35] width 70 height 7
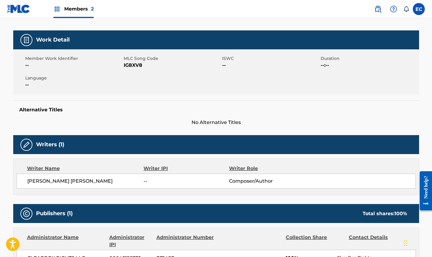
scroll to position [90, 0]
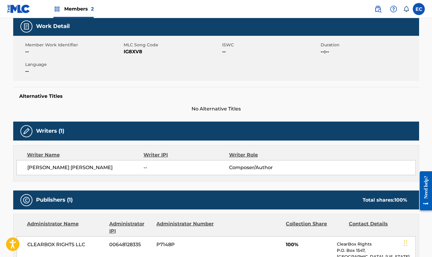
click at [132, 49] on span "IG8XV8" at bounding box center [172, 51] width 97 height 7
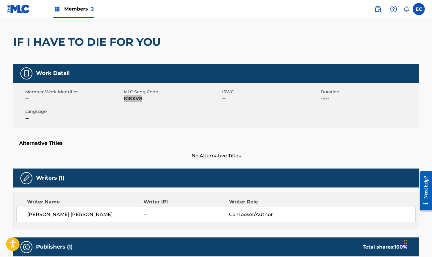
scroll to position [0, 0]
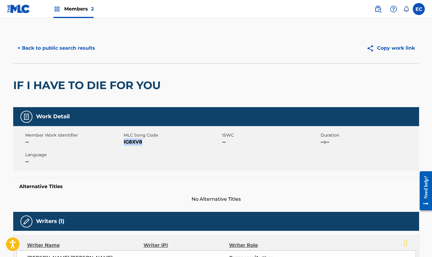
click at [59, 50] on button "< Back to public search results" at bounding box center [56, 48] width 86 height 15
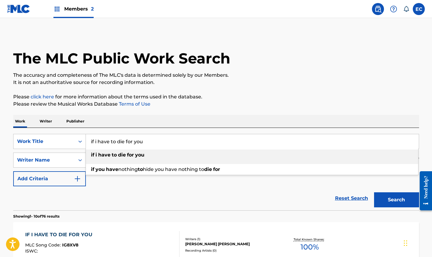
drag, startPoint x: 150, startPoint y: 141, endPoint x: 59, endPoint y: 124, distance: 92.6
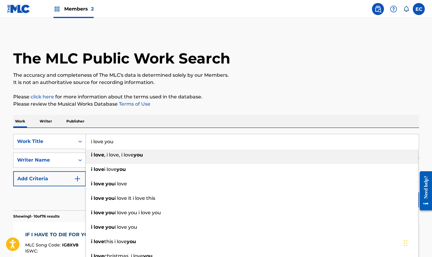
type input "i love you"
click at [207, 107] on p "Please review the Musical Works Database Terms of Use" at bounding box center [216, 103] width 406 height 7
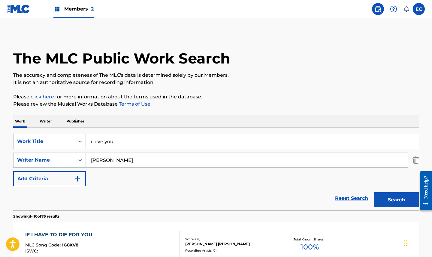
click at [404, 204] on button "Search" at bounding box center [396, 199] width 45 height 15
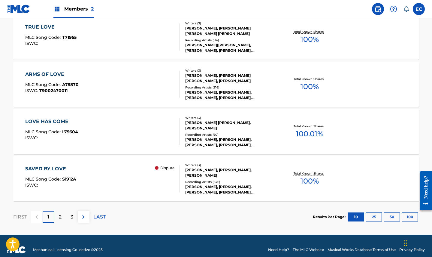
scroll to position [497, 0]
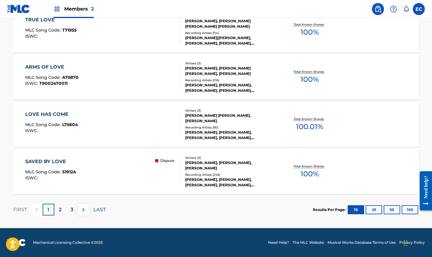
click at [61, 207] on p "2" at bounding box center [60, 209] width 3 height 7
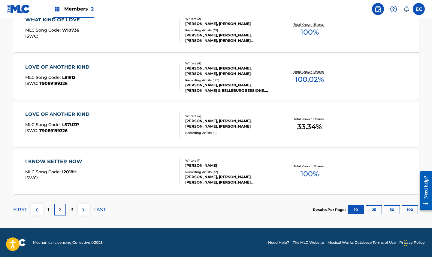
click at [49, 209] on p "1" at bounding box center [48, 209] width 2 height 7
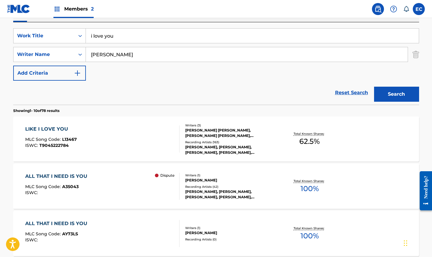
scroll to position [0, 0]
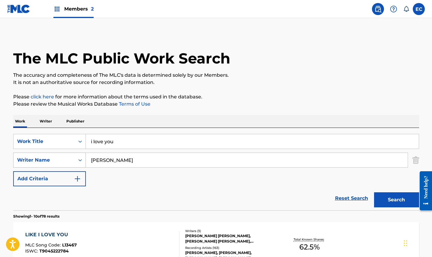
drag, startPoint x: 132, startPoint y: 158, endPoint x: 81, endPoint y: 156, distance: 51.1
click at [81, 156] on div "SearchWithCriteria4abaf056-b02d-4133-92d2-5287ac734fed Writer Name [PERSON_NAME]" at bounding box center [216, 159] width 406 height 15
type input "[PERSON_NAME]"
click at [374, 192] on button "Search" at bounding box center [396, 199] width 45 height 15
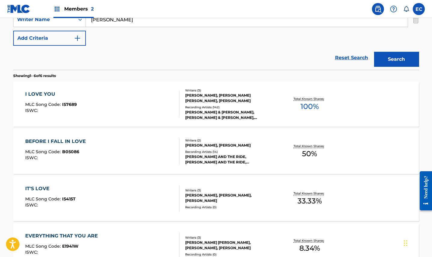
scroll to position [150, 0]
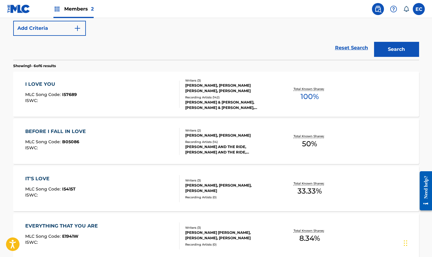
click at [36, 84] on div "I LOVE YOU" at bounding box center [51, 84] width 52 height 7
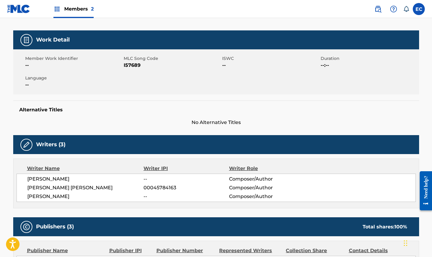
scroll to position [60, 0]
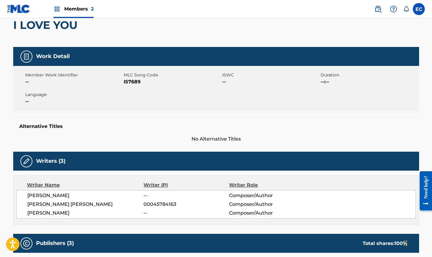
click at [132, 80] on span "I57689" at bounding box center [172, 81] width 97 height 7
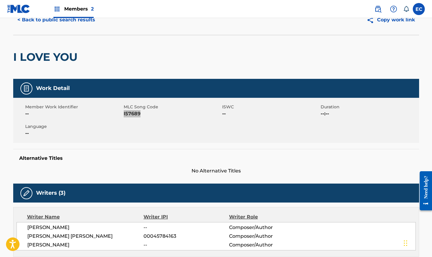
scroll to position [0, 0]
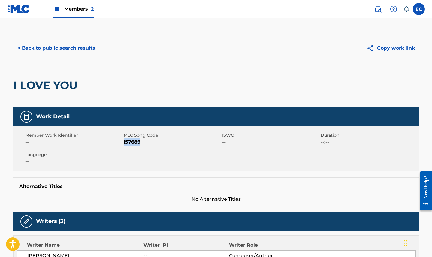
click at [56, 46] on button "< Back to public search results" at bounding box center [56, 48] width 86 height 15
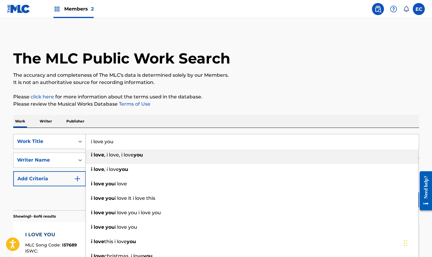
drag, startPoint x: 115, startPoint y: 141, endPoint x: 59, endPoint y: 135, distance: 56.9
click at [59, 135] on div "SearchWithCriteriaa0c51fa1-fc5e-4eb5-8257-c75317317841 Work Title i love you i …" at bounding box center [216, 141] width 406 height 15
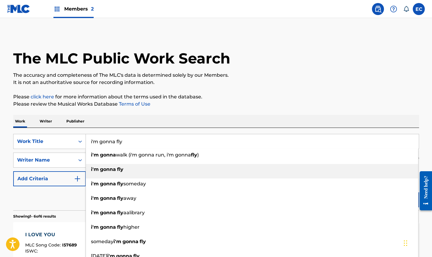
type input "i'm gonna fly"
click at [125, 168] on div "i'm gonna fly" at bounding box center [252, 169] width 333 height 11
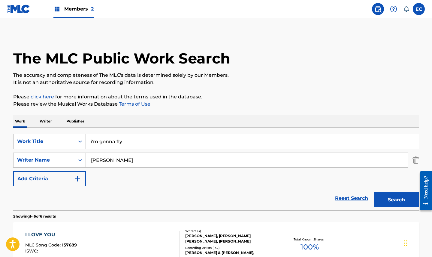
drag, startPoint x: 138, startPoint y: 161, endPoint x: 19, endPoint y: 144, distance: 120.1
click at [19, 144] on div "SearchWithCriteriaa0c51fa1-fc5e-4eb5-8257-c75317317841 Work Title i'm gonna fly…" at bounding box center [216, 160] width 406 height 52
type input "[PERSON_NAME]"
click at [391, 202] on button "Search" at bounding box center [396, 199] width 45 height 15
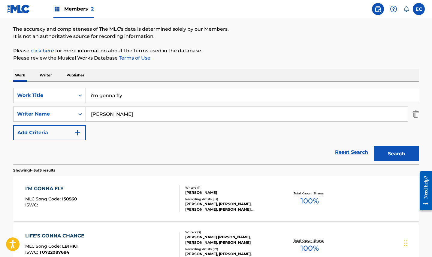
scroll to position [60, 0]
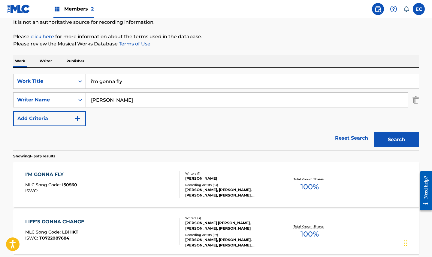
click at [52, 175] on div "I'M GONNA FLY" at bounding box center [51, 174] width 52 height 7
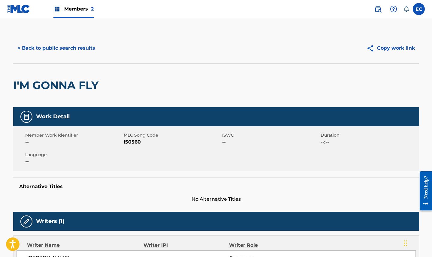
click at [127, 141] on span "I50560" at bounding box center [172, 141] width 97 height 7
click at [60, 54] on button "< Back to public search results" at bounding box center [56, 48] width 86 height 15
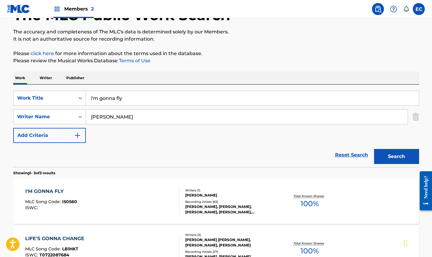
scroll to position [30, 0]
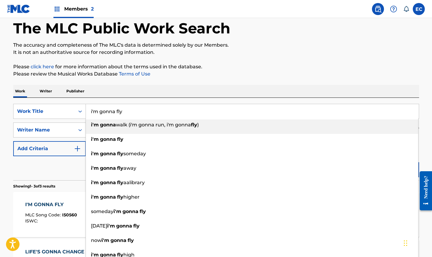
drag, startPoint x: 143, startPoint y: 113, endPoint x: 30, endPoint y: 100, distance: 113.4
click at [30, 100] on div "SearchWithCriteriaa0c51fa1-fc5e-4eb5-8257-c75317317841 Work Title i'm gonna fly…" at bounding box center [216, 139] width 406 height 82
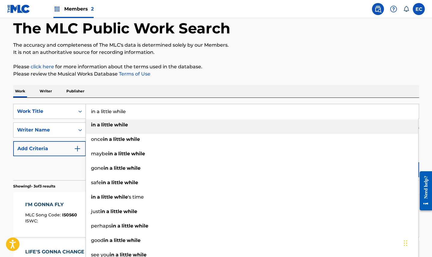
type input "in a little while"
click at [157, 127] on div "in a little while" at bounding box center [252, 124] width 333 height 11
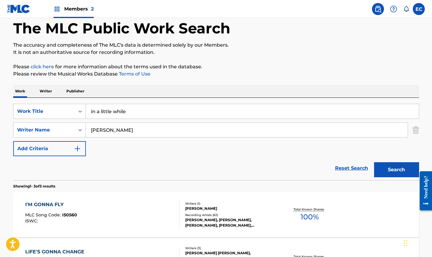
click at [393, 168] on button "Search" at bounding box center [396, 169] width 45 height 15
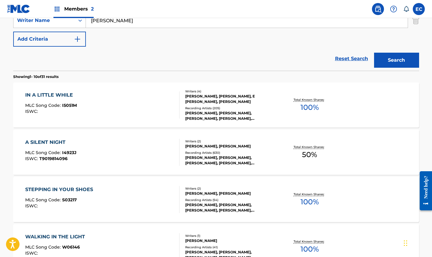
scroll to position [150, 0]
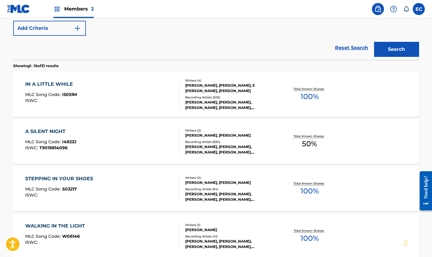
click at [62, 84] on div "IN A LITTLE WHILE" at bounding box center [51, 84] width 52 height 7
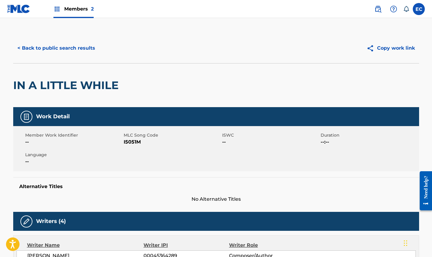
click at [131, 142] on span "I5051M" at bounding box center [172, 141] width 97 height 7
click at [77, 43] on button "< Back to public search results" at bounding box center [56, 48] width 86 height 15
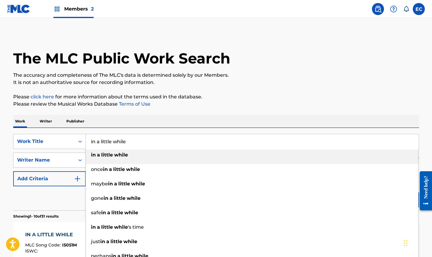
drag, startPoint x: 134, startPoint y: 138, endPoint x: 50, endPoint y: 132, distance: 84.4
click at [50, 132] on div "SearchWithCriteriaa0c51fa1-fc5e-4eb5-8257-c75317317841 Work Title in a little w…" at bounding box center [216, 169] width 406 height 82
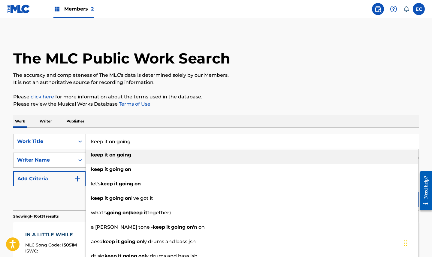
type input "keep it on going"
click at [122, 152] on strong "going" at bounding box center [124, 155] width 14 height 6
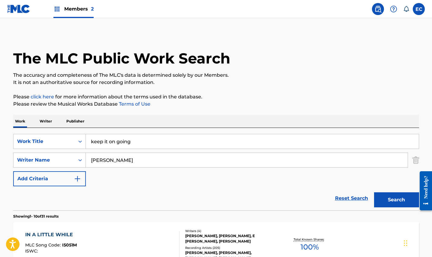
click at [388, 194] on button "Search" at bounding box center [396, 199] width 45 height 15
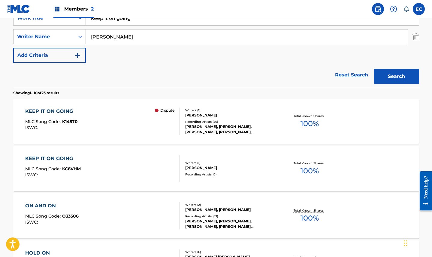
scroll to position [144, 0]
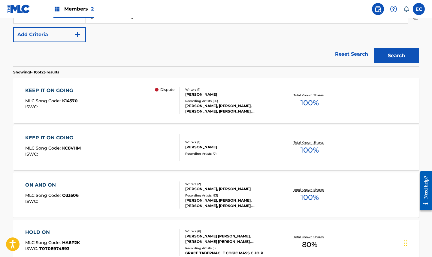
click at [68, 91] on div "KEEP IT ON GOING" at bounding box center [51, 90] width 53 height 7
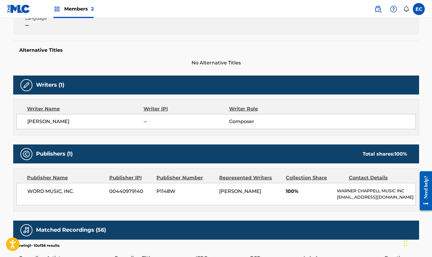
scroll to position [60, 0]
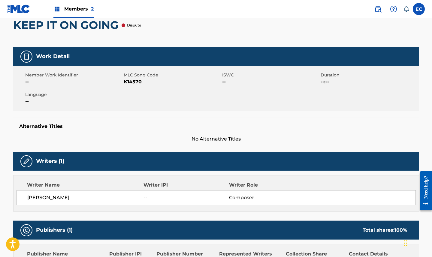
click at [130, 81] on span "K14570" at bounding box center [172, 81] width 97 height 7
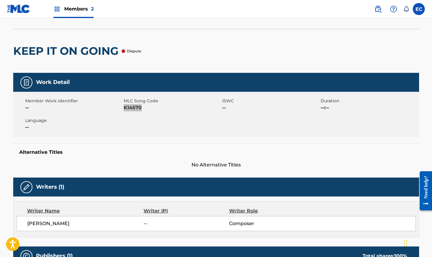
scroll to position [0, 0]
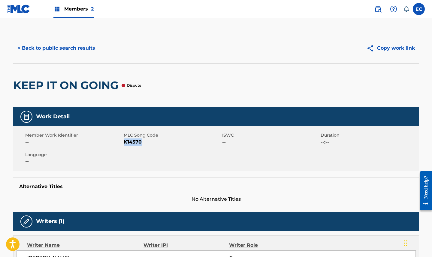
click at [77, 48] on button "< Back to public search results" at bounding box center [56, 48] width 86 height 15
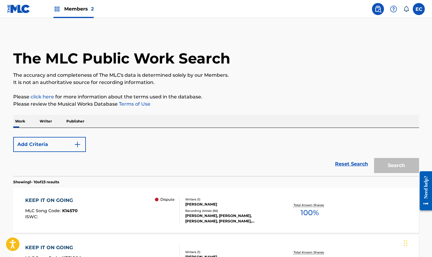
scroll to position [178, 0]
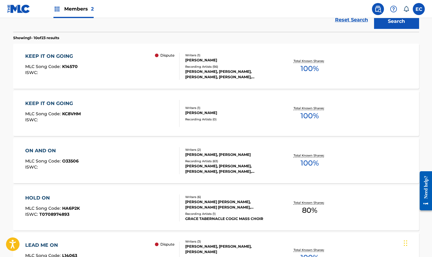
click at [58, 103] on div "KEEP IT ON GOING" at bounding box center [53, 103] width 56 height 7
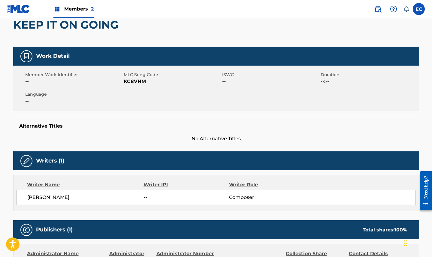
scroll to position [60, 0]
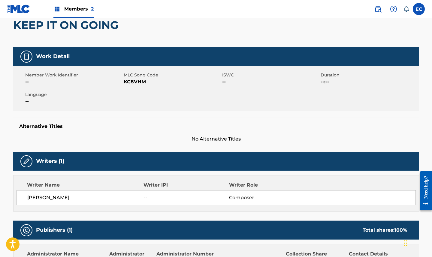
click at [138, 81] on span "KC8VHM" at bounding box center [172, 81] width 97 height 7
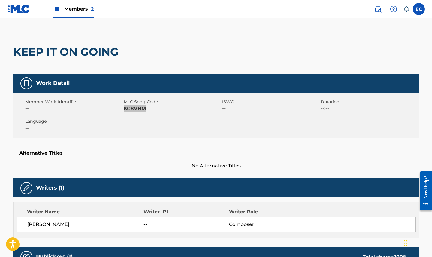
scroll to position [0, 0]
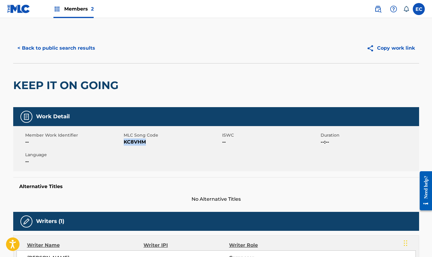
click at [69, 47] on button "< Back to public search results" at bounding box center [56, 48] width 86 height 15
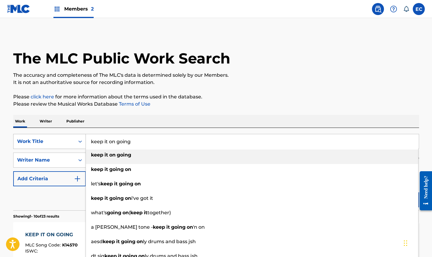
drag, startPoint x: 144, startPoint y: 143, endPoint x: 55, endPoint y: 140, distance: 89.6
click at [55, 140] on div "SearchWithCriteriaa0c51fa1-fc5e-4eb5-8257-c75317317841 Work Title keep it on go…" at bounding box center [216, 141] width 406 height 15
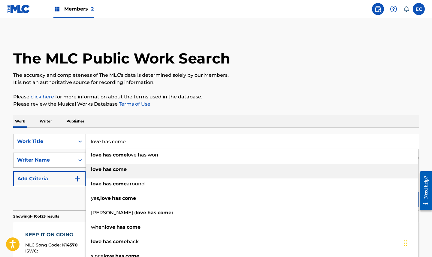
type input "love has come"
click at [96, 168] on strong "love" at bounding box center [96, 169] width 11 height 6
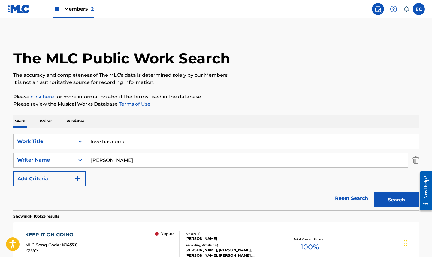
click at [396, 201] on button "Search" at bounding box center [396, 199] width 45 height 15
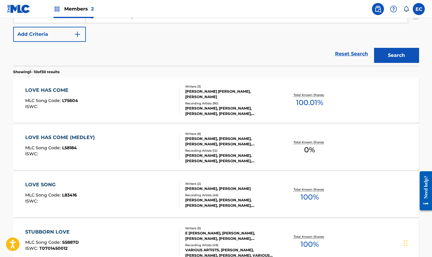
scroll to position [150, 0]
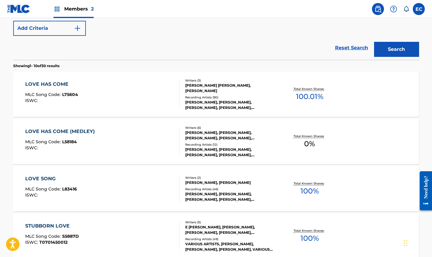
click at [55, 83] on div "LOVE HAS COME" at bounding box center [51, 84] width 53 height 7
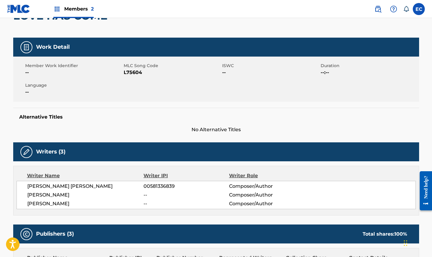
scroll to position [60, 0]
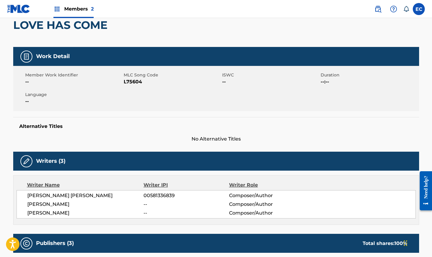
click at [137, 81] on span "L75604" at bounding box center [172, 81] width 97 height 7
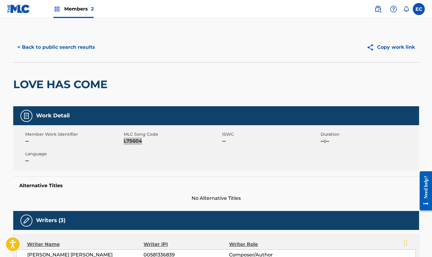
scroll to position [0, 0]
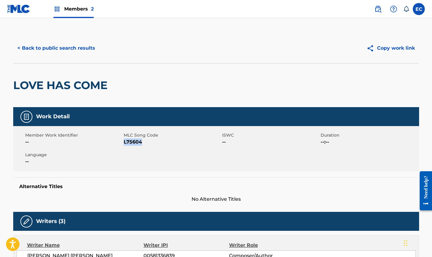
click at [82, 45] on button "< Back to public search results" at bounding box center [56, 48] width 86 height 15
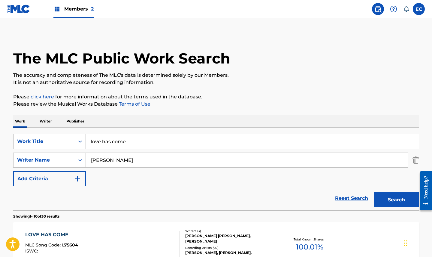
drag, startPoint x: 135, startPoint y: 144, endPoint x: 79, endPoint y: 136, distance: 56.7
click at [79, 136] on div "SearchWithCriteriaa0c51fa1-fc5e-4eb5-8257-c75317317841 Work Title love has come" at bounding box center [216, 141] width 406 height 15
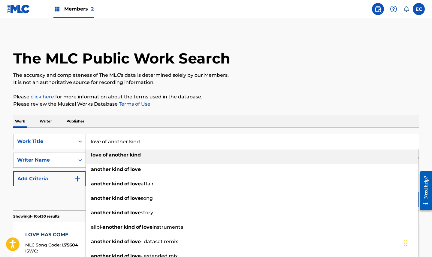
type input "love of another kind"
click at [181, 149] on div "love of another kind" at bounding box center [252, 154] width 333 height 11
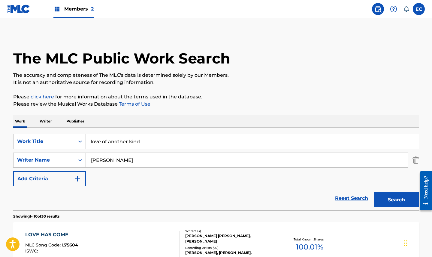
click at [392, 199] on button "Search" at bounding box center [396, 199] width 45 height 15
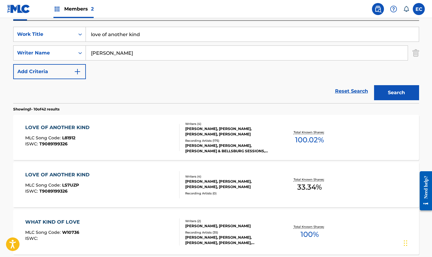
scroll to position [114, 0]
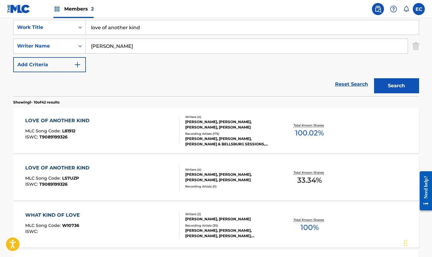
click at [49, 120] on div "LOVE OF ANOTHER KIND" at bounding box center [58, 120] width 67 height 7
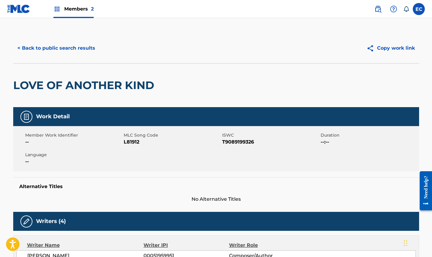
click at [130, 141] on span "L81912" at bounding box center [172, 141] width 97 height 7
click at [62, 47] on button "< Back to public search results" at bounding box center [56, 48] width 86 height 15
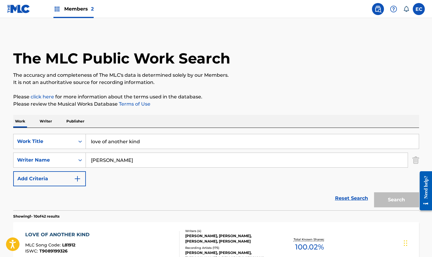
scroll to position [114, 0]
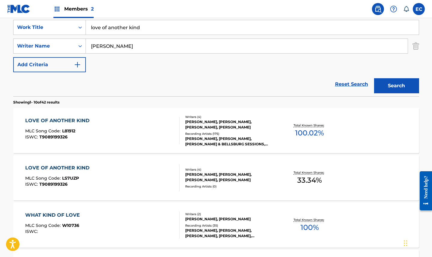
click at [75, 164] on div "LOVE OF ANOTHER KIND" at bounding box center [58, 167] width 67 height 7
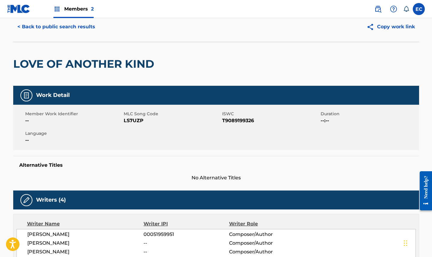
scroll to position [18, 0]
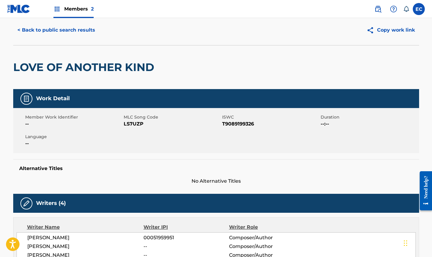
click at [132, 123] on span "LS7UZP" at bounding box center [172, 123] width 97 height 7
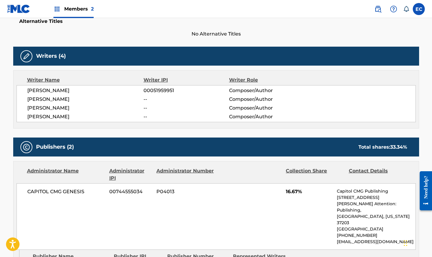
scroll to position [168, 0]
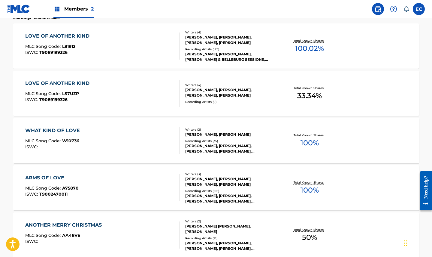
scroll to position [114, 0]
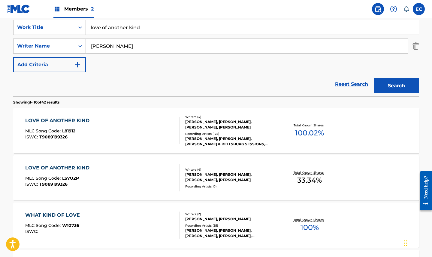
click at [81, 121] on div "LOVE OF ANOTHER KIND" at bounding box center [58, 120] width 67 height 7
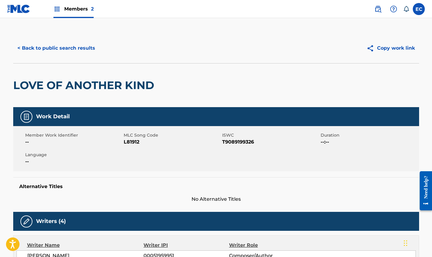
click at [68, 47] on button "< Back to public search results" at bounding box center [56, 48] width 86 height 15
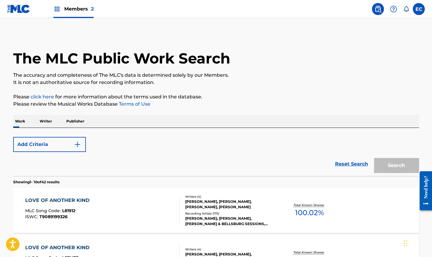
scroll to position [114, 0]
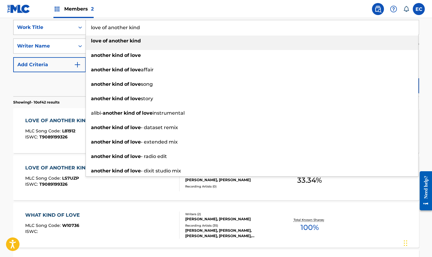
drag, startPoint x: 160, startPoint y: 25, endPoint x: 49, endPoint y: 21, distance: 110.9
click at [49, 21] on div "SearchWithCriteriaa0c51fa1-fc5e-4eb5-8257-c75317317841 Work Title love of anoth…" at bounding box center [216, 27] width 406 height 15
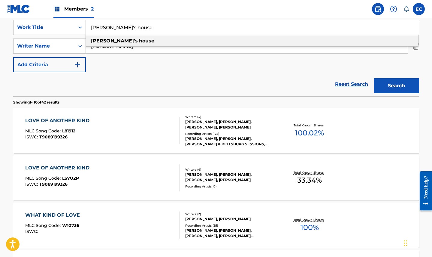
type input "[PERSON_NAME]'s house"
click at [127, 40] on div "[PERSON_NAME]'s house" at bounding box center [252, 40] width 333 height 11
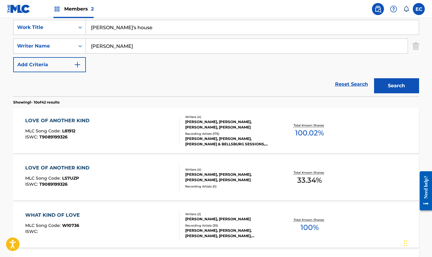
click at [382, 87] on button "Search" at bounding box center [396, 85] width 45 height 15
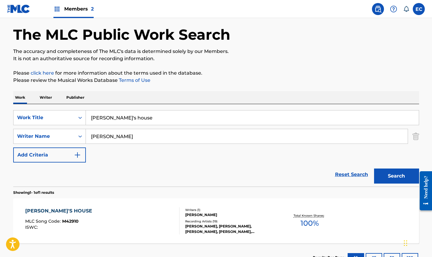
scroll to position [70, 0]
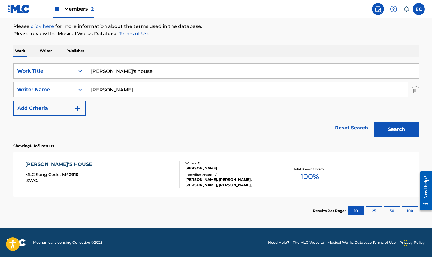
click at [43, 161] on div "[PERSON_NAME]'S HOUSE" at bounding box center [60, 163] width 70 height 7
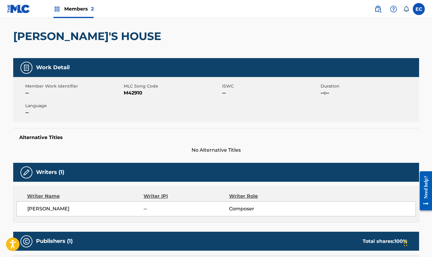
scroll to position [60, 0]
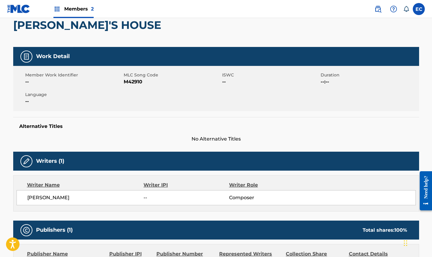
click at [138, 82] on span "M42910" at bounding box center [172, 81] width 97 height 7
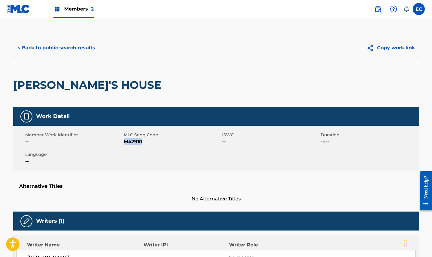
scroll to position [0, 0]
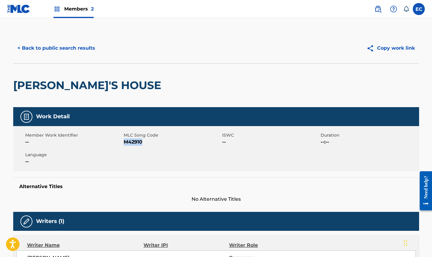
click at [84, 49] on button "< Back to public search results" at bounding box center [56, 48] width 86 height 15
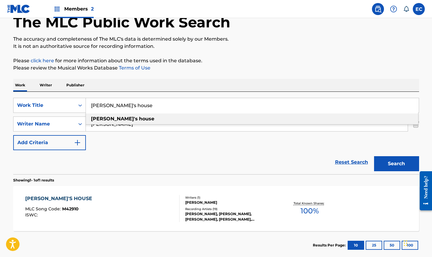
drag, startPoint x: 138, startPoint y: 108, endPoint x: 61, endPoint y: 97, distance: 78.0
click at [61, 97] on div "SearchWithCriteriaa0c51fa1-fc5e-4eb5-8257-c75317317841 Work Title [PERSON_NAME]…" at bounding box center [216, 133] width 406 height 82
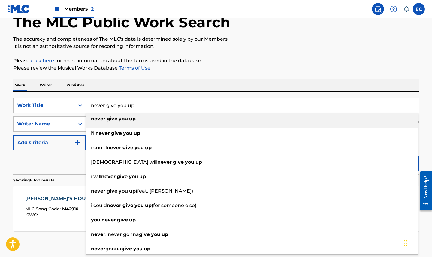
type input "never give you up"
click at [115, 117] on strong "give" at bounding box center [112, 119] width 11 height 6
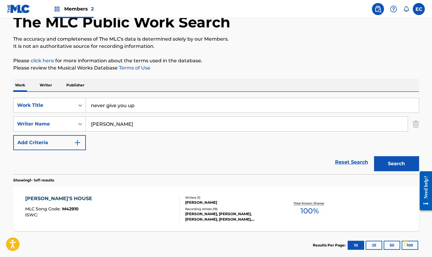
click at [401, 161] on button "Search" at bounding box center [396, 163] width 45 height 15
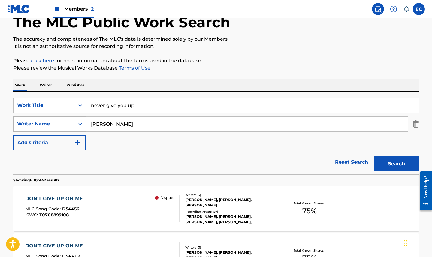
drag, startPoint x: 143, startPoint y: 124, endPoint x: 72, endPoint y: 125, distance: 71.5
click at [72, 125] on div "SearchWithCriteria4abaf056-b02d-4133-92d2-5287ac734fed Writer Name [PERSON_NAME]" at bounding box center [216, 123] width 406 height 15
type input "[PERSON_NAME]"
click at [403, 167] on button "Search" at bounding box center [396, 163] width 45 height 15
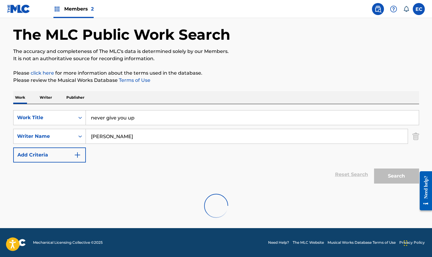
scroll to position [4, 0]
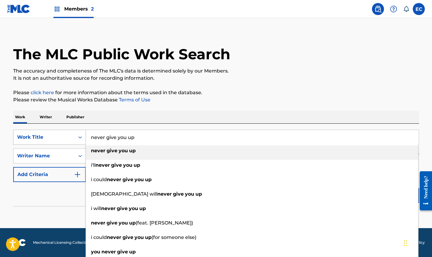
drag, startPoint x: 152, startPoint y: 138, endPoint x: 65, endPoint y: 136, distance: 87.4
click at [65, 136] on div "SearchWithCriteriaa0c51fa1-fc5e-4eb5-8257-c75317317841 Work Title never give yo…" at bounding box center [216, 136] width 406 height 15
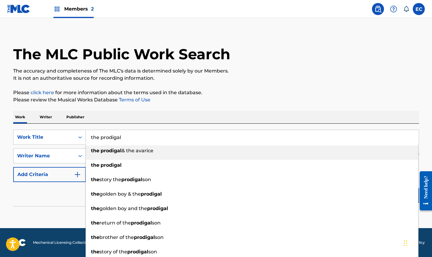
type input "the prodigal"
click at [198, 101] on p "Please review the Musical Works Database Terms of Use" at bounding box center [216, 99] width 406 height 7
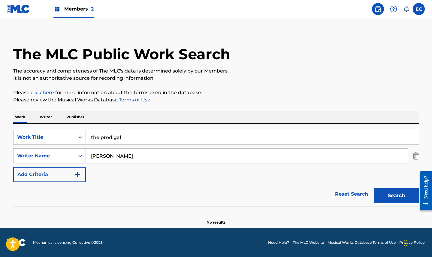
drag, startPoint x: 154, startPoint y: 159, endPoint x: 20, endPoint y: 147, distance: 134.8
click at [20, 147] on div "SearchWithCriteriaa0c51fa1-fc5e-4eb5-8257-c75317317841 Work Title the prodigal …" at bounding box center [216, 155] width 406 height 52
type input "[PERSON_NAME]"
click at [394, 193] on button "Search" at bounding box center [396, 195] width 45 height 15
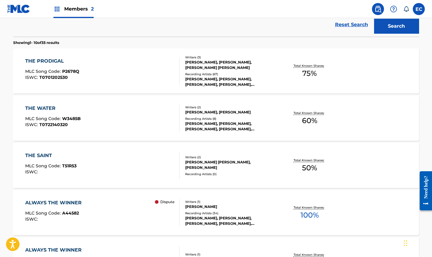
scroll to position [184, 0]
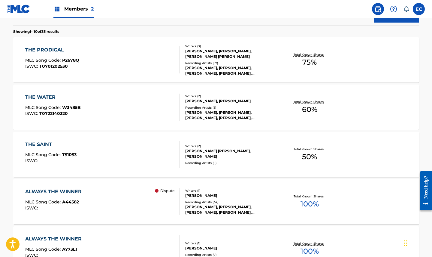
click at [51, 51] on div "THE PRODIGAL" at bounding box center [52, 49] width 54 height 7
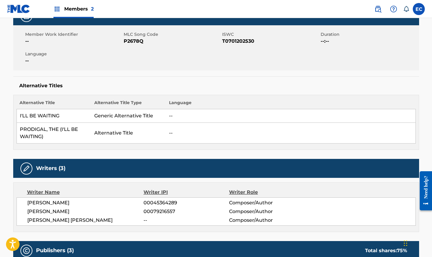
scroll to position [30, 0]
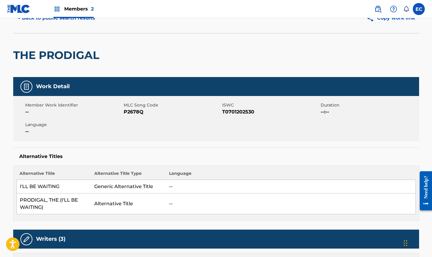
click at [133, 113] on span "P2678Q" at bounding box center [172, 111] width 97 height 7
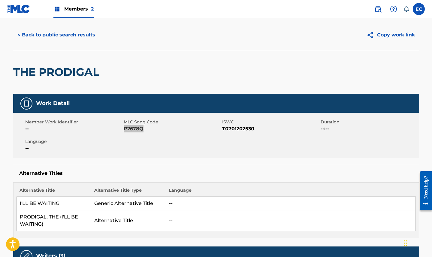
scroll to position [0, 0]
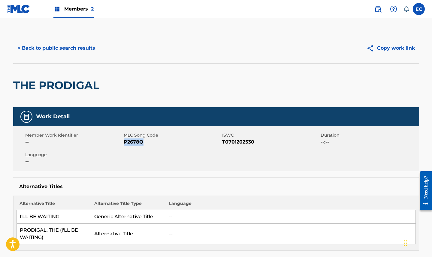
click at [84, 49] on button "< Back to public search results" at bounding box center [56, 48] width 86 height 15
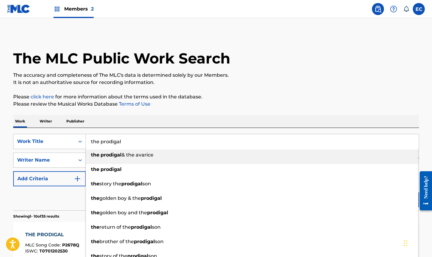
drag, startPoint x: 105, startPoint y: 137, endPoint x: 38, endPoint y: 127, distance: 68.1
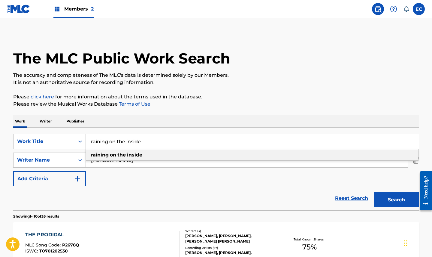
type input "raining on the inside"
click at [200, 153] on div "raining on the inside" at bounding box center [252, 154] width 333 height 11
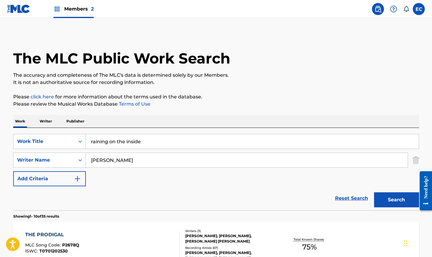
click at [384, 196] on button "Search" at bounding box center [396, 199] width 45 height 15
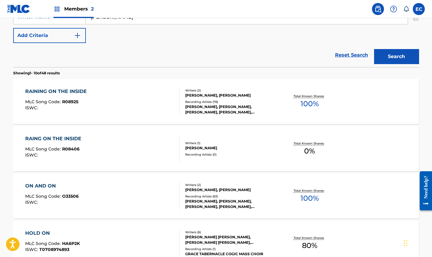
scroll to position [144, 0]
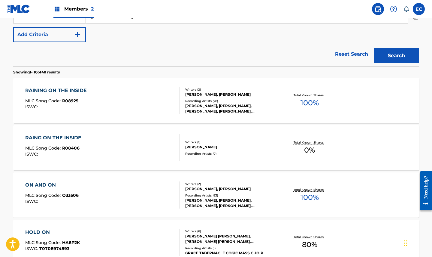
click at [73, 90] on div "RAINING ON THE INSIDE" at bounding box center [57, 90] width 65 height 7
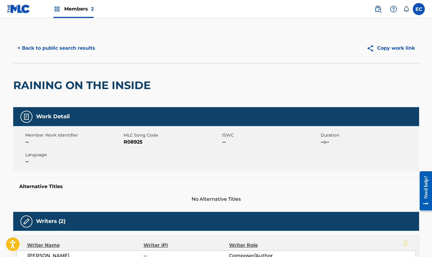
click at [135, 141] on span "R08925" at bounding box center [172, 141] width 97 height 7
click at [84, 47] on button "< Back to public search results" at bounding box center [56, 48] width 86 height 15
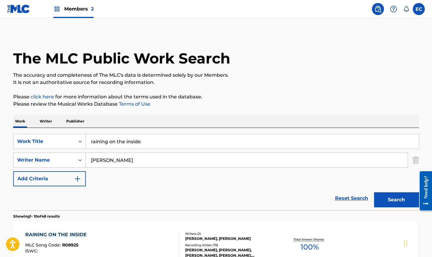
scroll to position [120, 0]
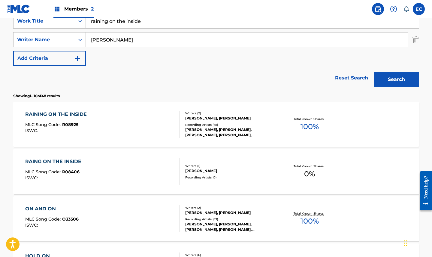
click at [71, 163] on div "RAING ON THE INSIDE" at bounding box center [54, 161] width 59 height 7
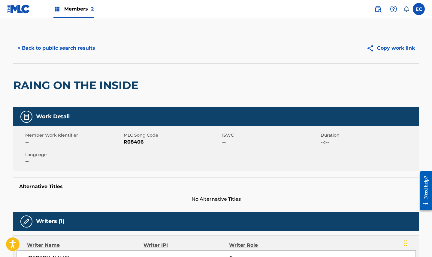
click at [77, 52] on button "< Back to public search results" at bounding box center [56, 48] width 86 height 15
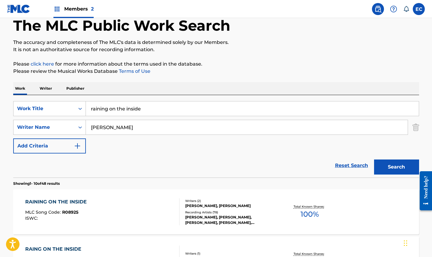
scroll to position [30, 0]
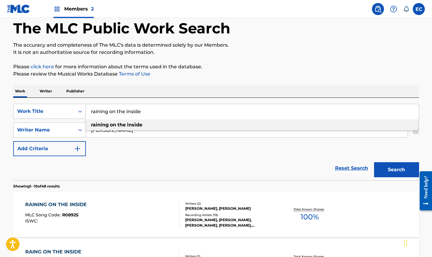
drag, startPoint x: 158, startPoint y: 113, endPoint x: 28, endPoint y: 100, distance: 130.7
click at [28, 100] on div "SearchWithCriteriaa0c51fa1-fc5e-4eb5-8257-c75317317841 Work Title raining on th…" at bounding box center [216, 139] width 406 height 82
type input "sharayah"
click at [100, 125] on strong "sharayah" at bounding box center [102, 125] width 23 height 6
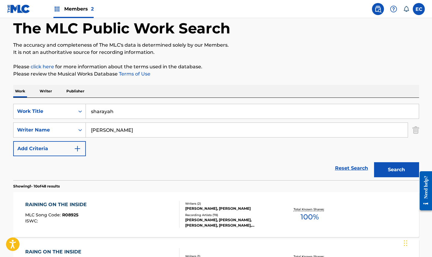
click at [382, 172] on button "Search" at bounding box center [396, 169] width 45 height 15
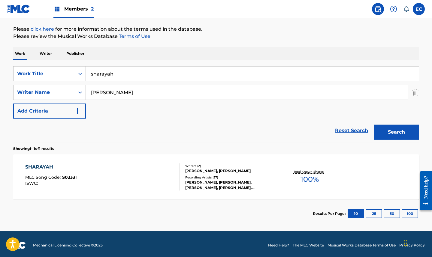
scroll to position [70, 0]
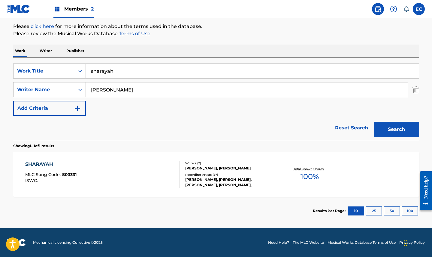
click at [28, 163] on div "SHARAYAH" at bounding box center [50, 163] width 51 height 7
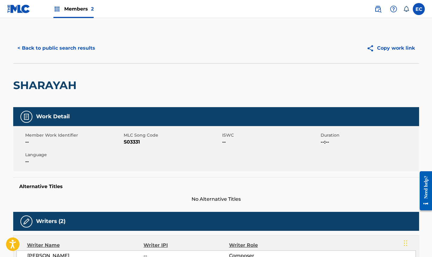
click at [133, 142] on span "S03331" at bounding box center [172, 141] width 97 height 7
click at [79, 48] on button "< Back to public search results" at bounding box center [56, 48] width 86 height 15
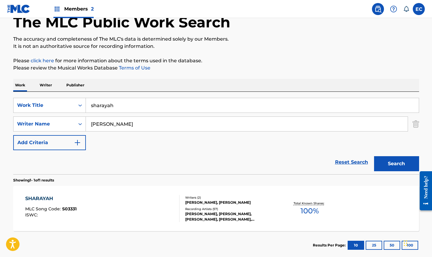
click at [103, 105] on input "sharayah" at bounding box center [252, 105] width 333 height 14
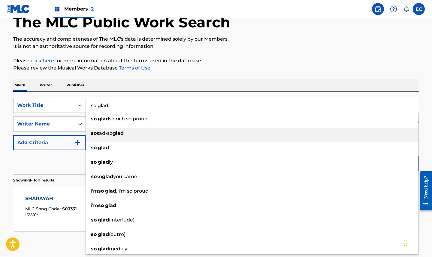
type input "so glad"
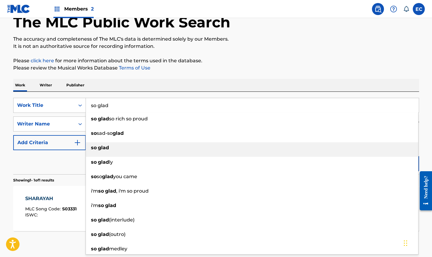
click at [110, 144] on div "so glad" at bounding box center [252, 147] width 333 height 11
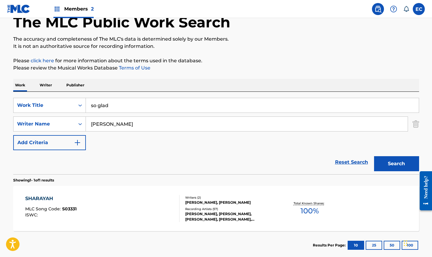
click at [400, 161] on button "Search" at bounding box center [396, 163] width 45 height 15
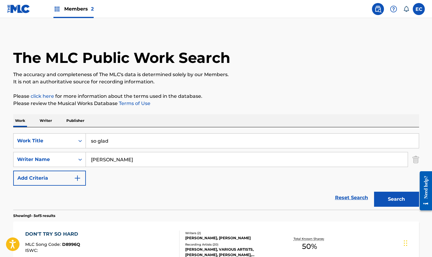
scroll to position [0, 0]
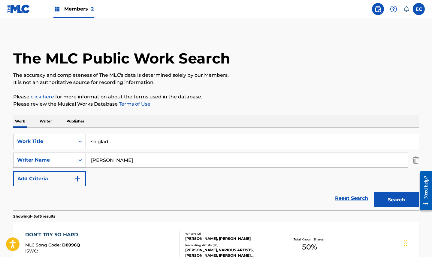
drag, startPoint x: 143, startPoint y: 162, endPoint x: 76, endPoint y: 153, distance: 67.6
click at [76, 153] on div "SearchWithCriteria4abaf056-b02d-4133-92d2-5287ac734fed Writer Name [PERSON_NAME]" at bounding box center [216, 159] width 406 height 15
type input "[PERSON_NAME]"
click at [385, 203] on button "Search" at bounding box center [396, 199] width 45 height 15
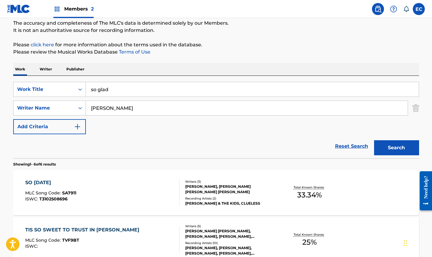
scroll to position [60, 0]
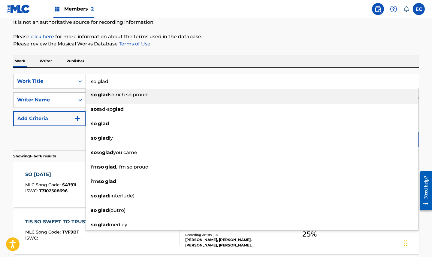
drag, startPoint x: 119, startPoint y: 81, endPoint x: 89, endPoint y: 79, distance: 30.1
click at [89, 79] on input "so glad" at bounding box center [252, 81] width 333 height 14
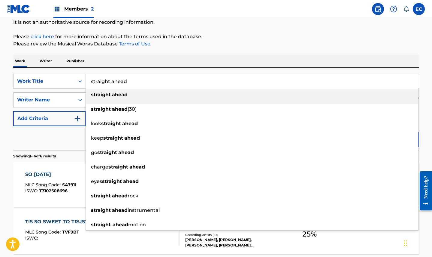
type input "straight ahead"
click at [115, 98] on div "straight ahead" at bounding box center [252, 94] width 333 height 11
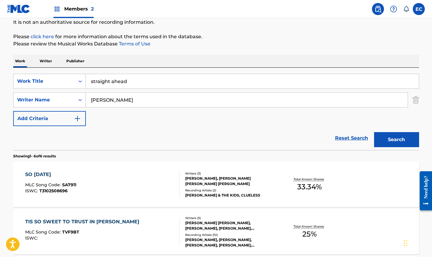
drag, startPoint x: 152, startPoint y: 99, endPoint x: 20, endPoint y: 91, distance: 132.7
click at [20, 91] on div "SearchWithCriteriaa0c51fa1-fc5e-4eb5-8257-c75317317841 Work Title straight ahea…" at bounding box center [216, 100] width 406 height 52
type input "[PERSON_NAME]"
click at [410, 143] on button "Search" at bounding box center [396, 139] width 45 height 15
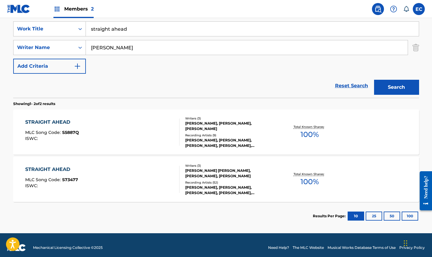
scroll to position [117, 0]
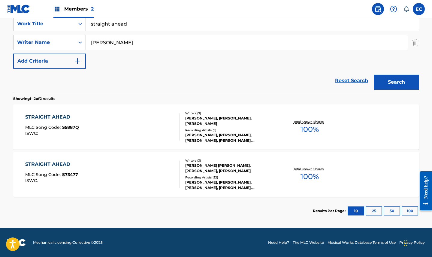
click at [49, 114] on div "STRAIGHT AHEAD" at bounding box center [52, 116] width 54 height 7
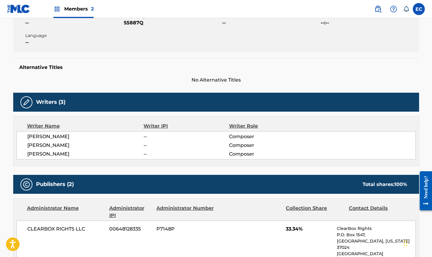
scroll to position [30, 0]
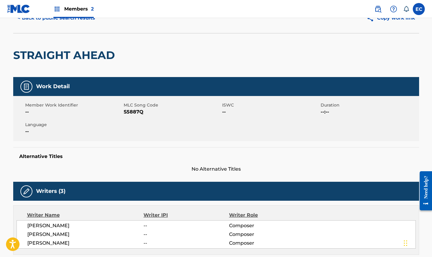
click at [135, 113] on span "S5887Q" at bounding box center [172, 111] width 97 height 7
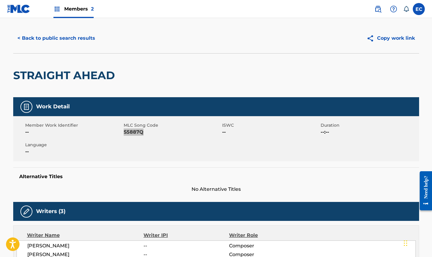
scroll to position [0, 0]
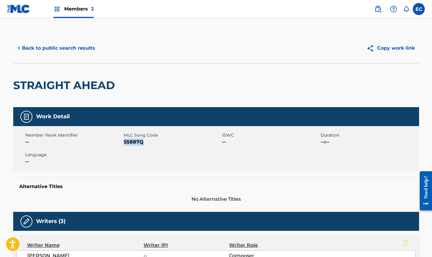
click at [58, 50] on button "< Back to public search results" at bounding box center [56, 48] width 86 height 15
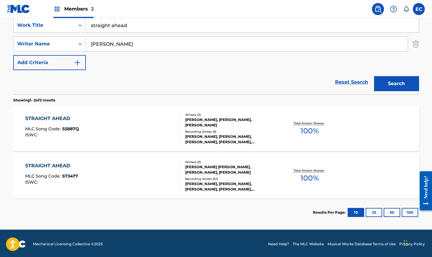
scroll to position [117, 0]
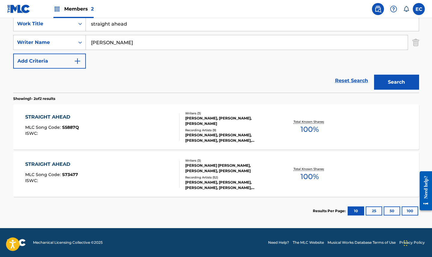
click at [56, 161] on div "STRAIGHT AHEAD" at bounding box center [51, 163] width 53 height 7
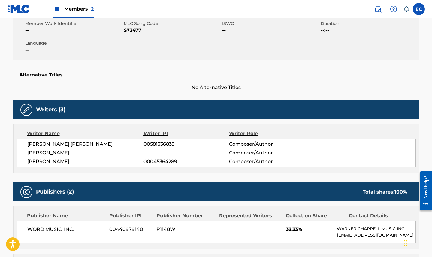
scroll to position [60, 0]
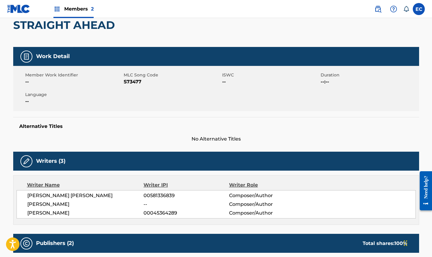
click at [135, 81] on span "S73477" at bounding box center [172, 81] width 97 height 7
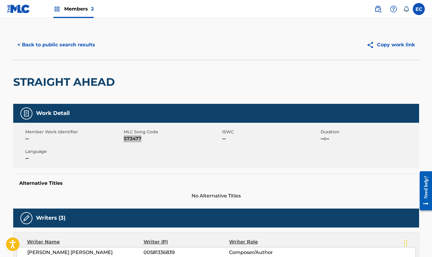
scroll to position [0, 0]
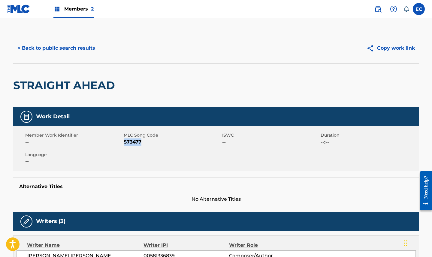
click at [76, 49] on button "< Back to public search results" at bounding box center [56, 48] width 86 height 15
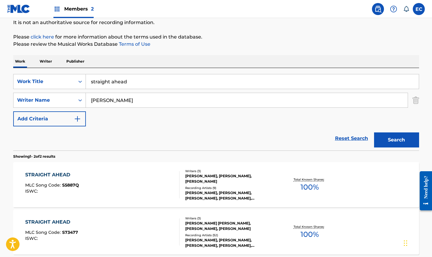
scroll to position [23, 0]
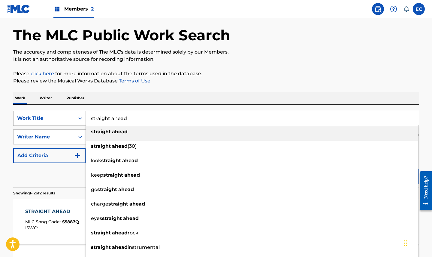
drag, startPoint x: 140, startPoint y: 118, endPoint x: 57, endPoint y: 115, distance: 83.0
click at [57, 115] on div "SearchWithCriteriaa0c51fa1-fc5e-4eb5-8257-c75317317841 Work Title straight ahea…" at bounding box center [216, 118] width 406 height 15
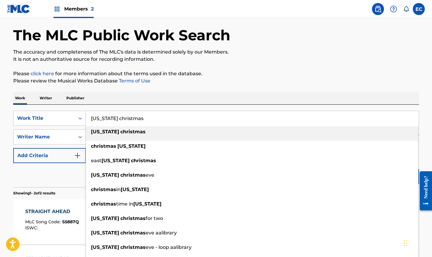
type input "[US_STATE] christmas"
click at [158, 129] on div "[US_STATE] christmas" at bounding box center [252, 131] width 333 height 11
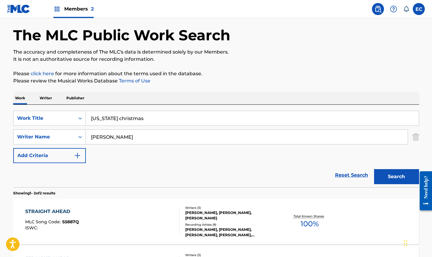
click at [397, 174] on button "Search" at bounding box center [396, 176] width 45 height 15
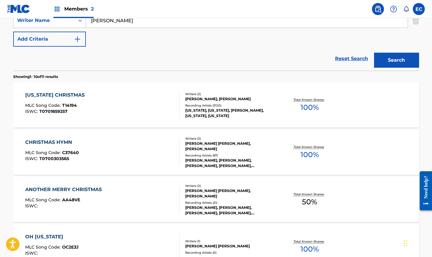
scroll to position [144, 0]
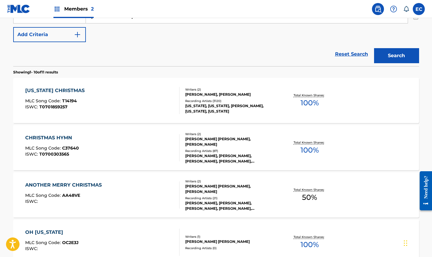
click at [65, 90] on div "[US_STATE] CHRISTMAS" at bounding box center [56, 90] width 62 height 7
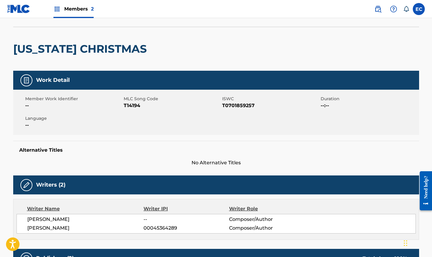
scroll to position [30, 0]
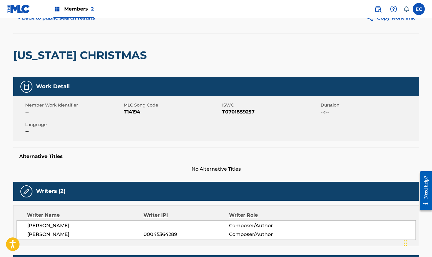
click at [137, 111] on span "T14194" at bounding box center [172, 111] width 97 height 7
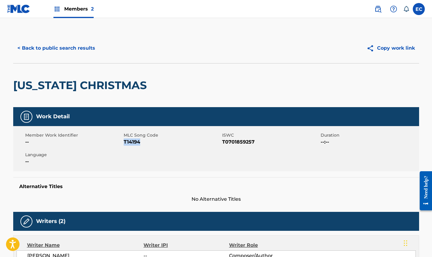
click at [54, 42] on button "< Back to public search results" at bounding box center [56, 48] width 86 height 15
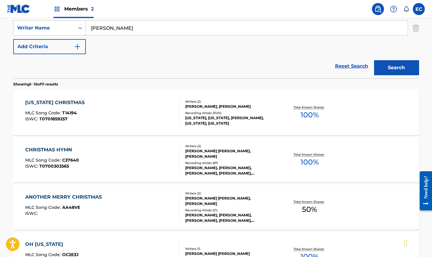
scroll to position [28, 0]
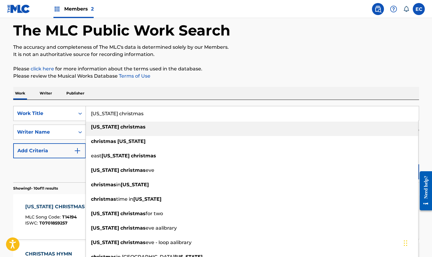
drag, startPoint x: 148, startPoint y: 116, endPoint x: 80, endPoint y: 105, distance: 69.3
click at [80, 105] on div "SearchWithCriteriaa0c51fa1-fc5e-4eb5-8257-c75317317841 Work Title [US_STATE] ch…" at bounding box center [216, 141] width 406 height 82
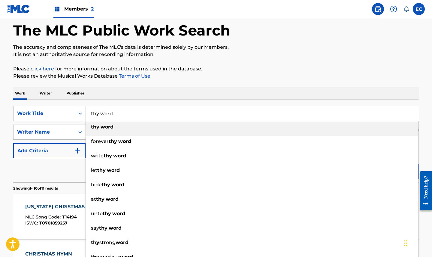
type input "thy word"
click at [98, 126] on strong "thy" at bounding box center [95, 127] width 8 height 6
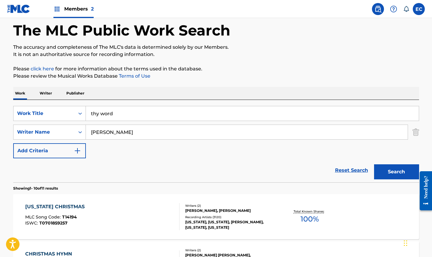
click at [410, 172] on button "Search" at bounding box center [396, 171] width 45 height 15
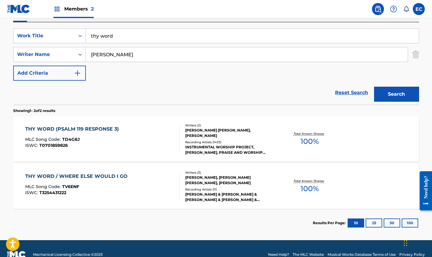
scroll to position [117, 0]
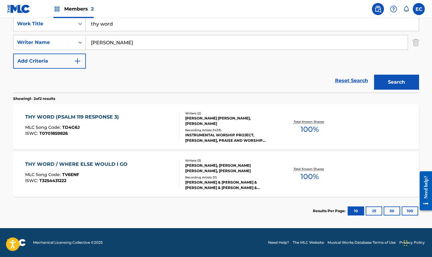
click at [97, 117] on div "THY WORD (PSALM 119 RESPONSE 3)" at bounding box center [73, 116] width 97 height 7
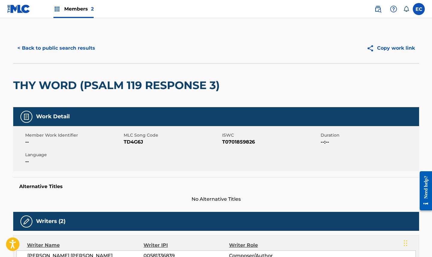
click at [132, 142] on span "TD4G6J" at bounding box center [172, 141] width 97 height 7
click at [78, 50] on button "< Back to public search results" at bounding box center [56, 48] width 86 height 15
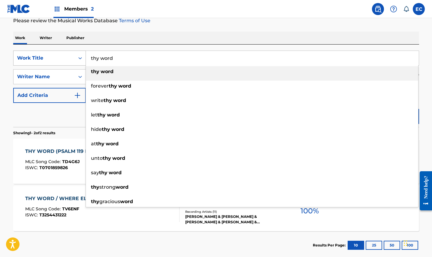
drag, startPoint x: 128, startPoint y: 59, endPoint x: 78, endPoint y: 57, distance: 50.8
click at [78, 57] on div "SearchWithCriteriaa0c51fa1-fc5e-4eb5-8257-c75317317841 Work Title thy word thy …" at bounding box center [216, 57] width 406 height 15
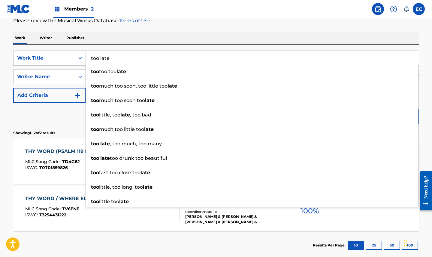
type input "too late"
click at [61, 114] on div "Reset Search Search" at bounding box center [216, 115] width 406 height 24
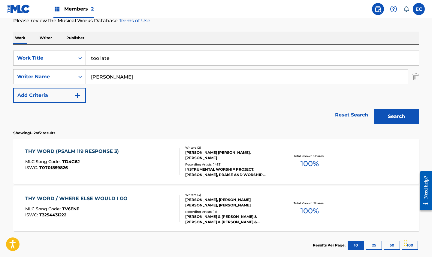
click at [391, 111] on button "Search" at bounding box center [396, 116] width 45 height 15
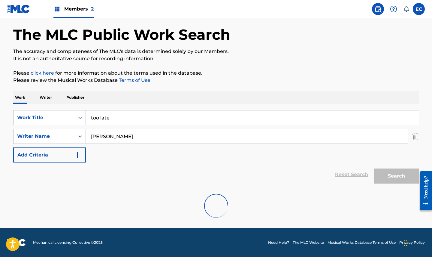
scroll to position [70, 0]
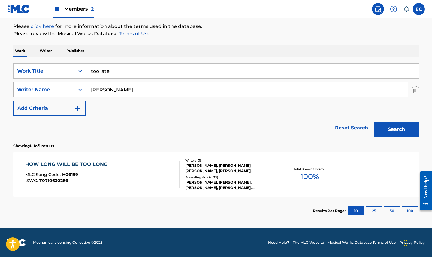
drag, startPoint x: 148, startPoint y: 89, endPoint x: 51, endPoint y: 89, distance: 96.7
click at [51, 89] on div "SearchWithCriteria4abaf056-b02d-4133-92d2-5287ac734fed Writer Name [PERSON_NAME]" at bounding box center [216, 89] width 406 height 15
type input "[PERSON_NAME]"
click at [391, 126] on button "Search" at bounding box center [396, 129] width 45 height 15
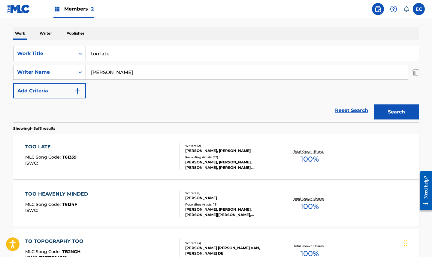
scroll to position [100, 0]
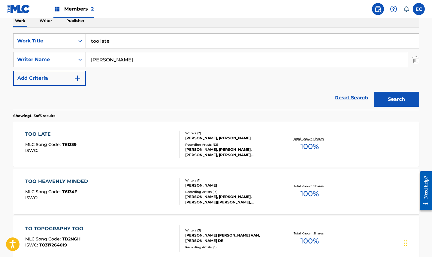
click at [33, 131] on div "TOO LATE" at bounding box center [50, 133] width 51 height 7
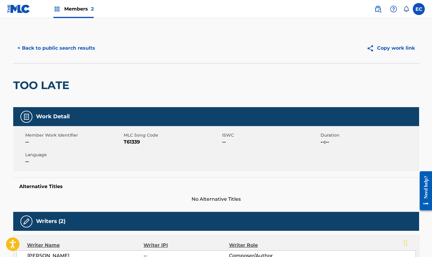
click at [135, 142] on span "T61339" at bounding box center [172, 141] width 97 height 7
click at [71, 47] on button "< Back to public search results" at bounding box center [56, 48] width 86 height 15
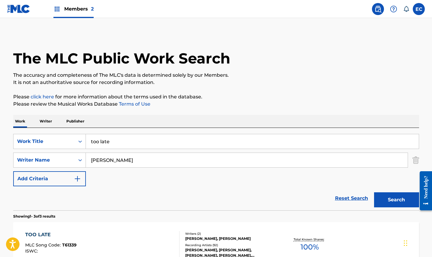
scroll to position [100, 0]
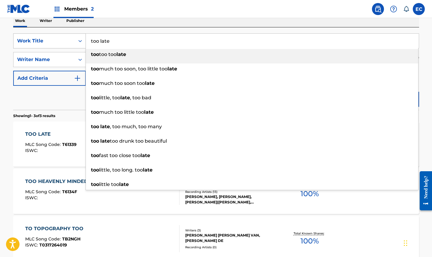
drag, startPoint x: 130, startPoint y: 43, endPoint x: 54, endPoint y: 41, distance: 75.4
click at [54, 41] on div "SearchWithCriteriaa0c51fa1-fc5e-4eb5-8257-c75317317841 Work Title too late too …" at bounding box center [216, 40] width 406 height 15
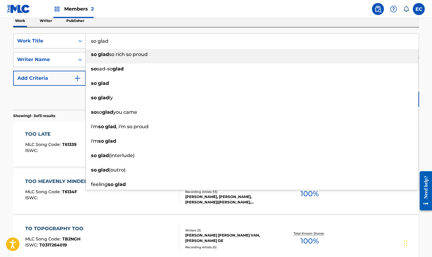
type input "so glad"
click at [41, 94] on div "Reset Search Search" at bounding box center [216, 98] width 406 height 24
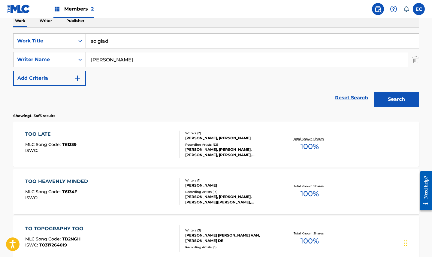
click at [406, 98] on button "Search" at bounding box center [396, 99] width 45 height 15
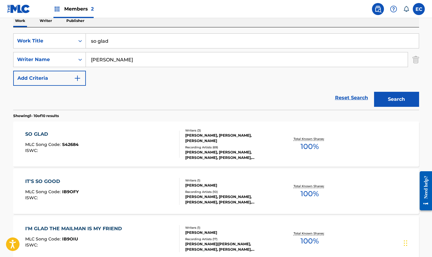
click at [33, 134] on div "SO GLAD" at bounding box center [51, 133] width 53 height 7
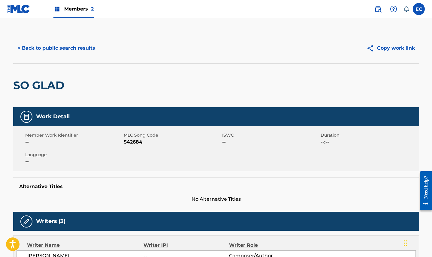
click at [125, 142] on span "S42684" at bounding box center [172, 141] width 97 height 7
click at [52, 41] on button "< Back to public search results" at bounding box center [56, 48] width 86 height 15
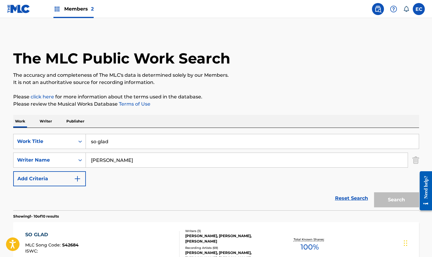
scroll to position [100, 0]
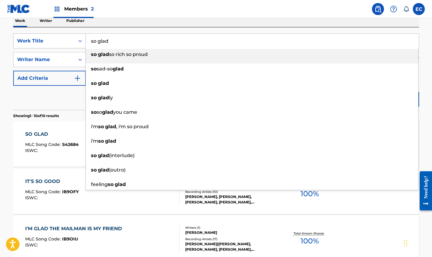
drag, startPoint x: 146, startPoint y: 46, endPoint x: 47, endPoint y: 41, distance: 99.3
click at [47, 41] on div "SearchWithCriteriaa0c51fa1-fc5e-4eb5-8257-c75317317841 Work Title so glad so gl…" at bounding box center [216, 40] width 406 height 15
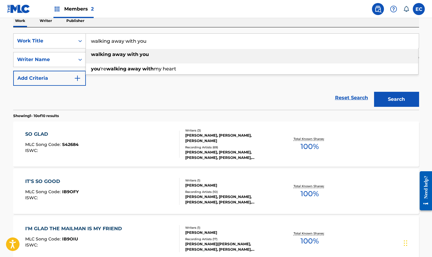
type input "walking away with you"
click at [140, 53] on strong "you" at bounding box center [144, 54] width 9 height 6
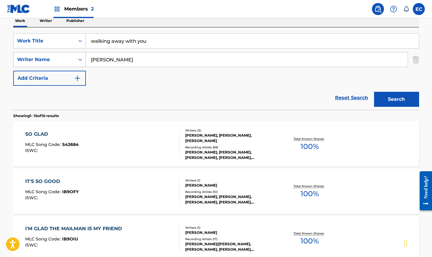
drag, startPoint x: 187, startPoint y: 61, endPoint x: 47, endPoint y: 57, distance: 140.0
click at [47, 57] on div "SearchWithCriteria4abaf056-b02d-4133-92d2-5287ac734fed Writer Name [PERSON_NAME]" at bounding box center [216, 59] width 406 height 15
type input "[PERSON_NAME]"
click at [394, 102] on button "Search" at bounding box center [396, 99] width 45 height 15
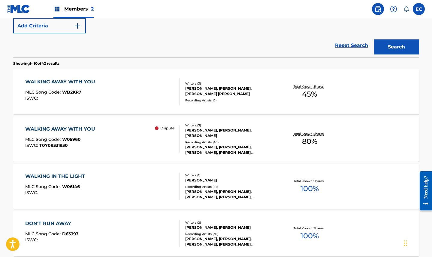
scroll to position [160, 0]
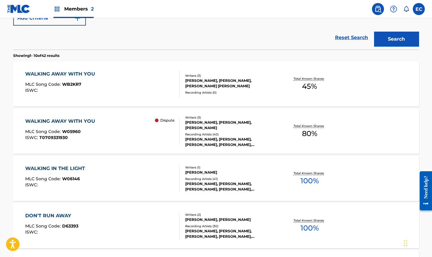
click at [53, 71] on div "WALKING AWAY WITH YOU" at bounding box center [61, 73] width 73 height 7
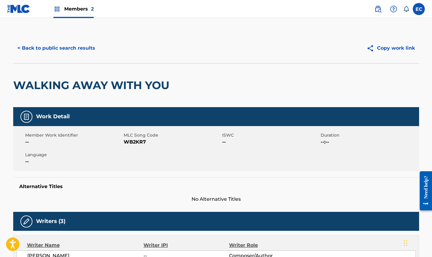
click at [133, 142] on span "WB2KR7" at bounding box center [172, 141] width 97 height 7
click at [68, 47] on button "< Back to public search results" at bounding box center [56, 48] width 86 height 15
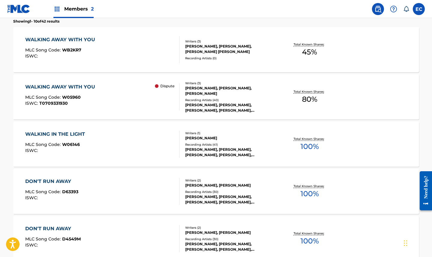
click at [91, 87] on div "WALKING AWAY WITH YOU" at bounding box center [61, 86] width 73 height 7
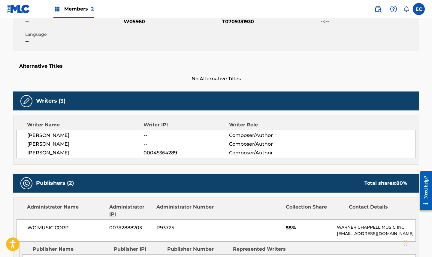
scroll to position [30, 0]
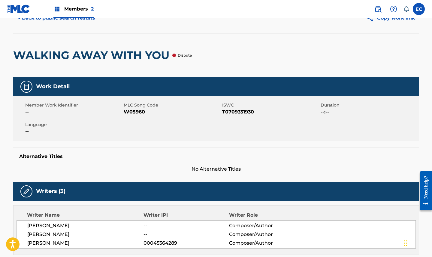
click at [140, 111] on span "W05960" at bounding box center [172, 111] width 97 height 7
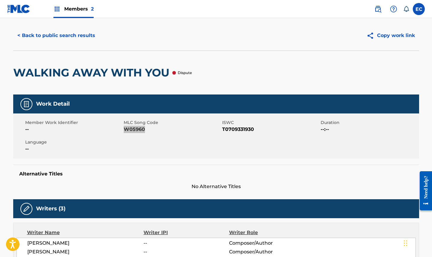
scroll to position [0, 0]
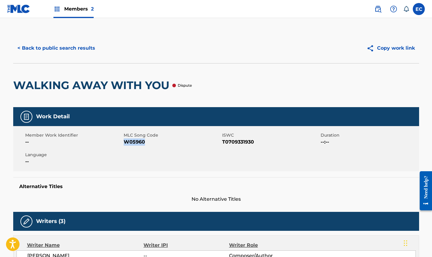
click at [82, 46] on button "< Back to public search results" at bounding box center [56, 48] width 86 height 15
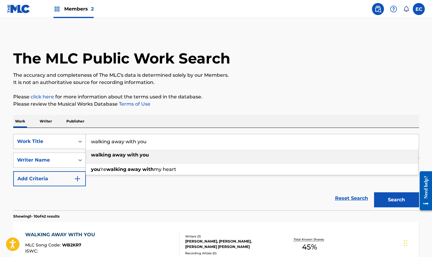
drag, startPoint x: 160, startPoint y: 140, endPoint x: 73, endPoint y: 135, distance: 87.0
click at [73, 135] on div "SearchWithCriteriaa0c51fa1-fc5e-4eb5-8257-c75317317841 Work Title walking away …" at bounding box center [216, 141] width 406 height 15
type input "what kind of friend is that"
click at [132, 154] on strong "friend" at bounding box center [130, 155] width 15 height 6
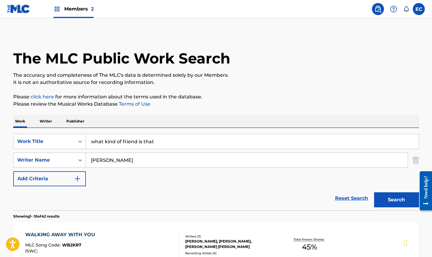
click at [393, 197] on button "Search" at bounding box center [396, 199] width 45 height 15
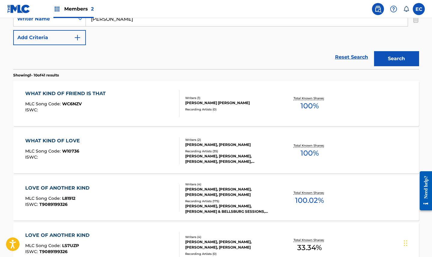
scroll to position [144, 0]
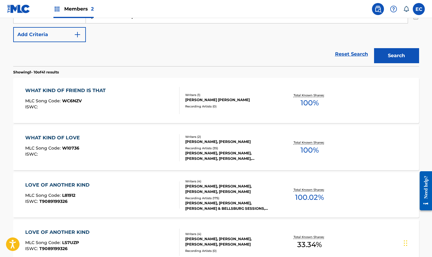
click at [76, 91] on div "WHAT KIND OF FRIEND IS THAT" at bounding box center [67, 90] width 84 height 7
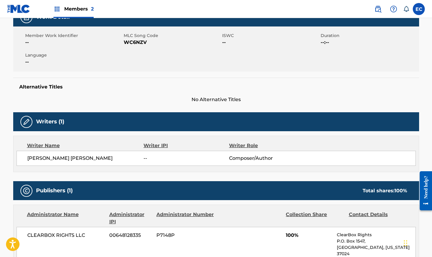
scroll to position [60, 0]
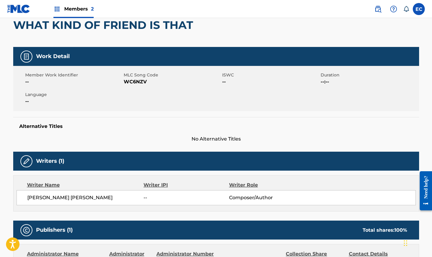
click at [129, 80] on span "WC6NZV" at bounding box center [172, 81] width 97 height 7
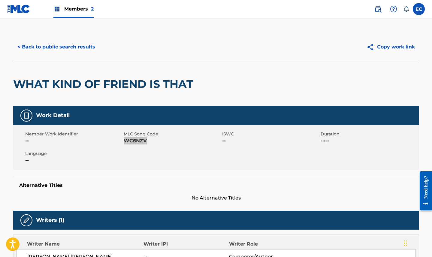
scroll to position [0, 0]
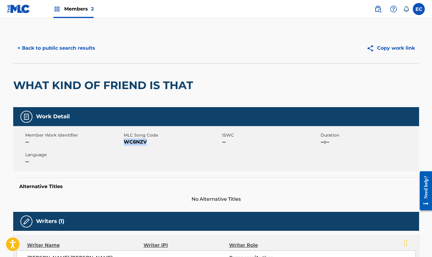
click at [80, 50] on button "< Back to public search results" at bounding box center [56, 48] width 86 height 15
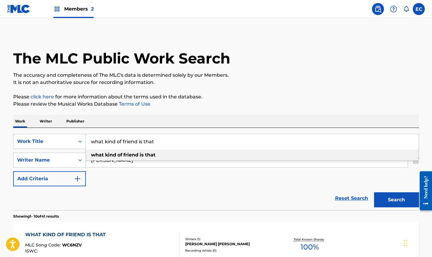
drag, startPoint x: 168, startPoint y: 142, endPoint x: 45, endPoint y: 129, distance: 123.6
click at [45, 129] on div "SearchWithCriteriaa0c51fa1-fc5e-4eb5-8257-c75317317841 Work Title what kind of …" at bounding box center [216, 169] width 406 height 82
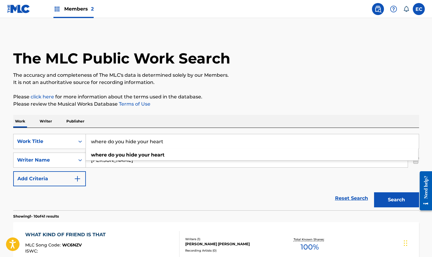
type input "where do you hide your heart"
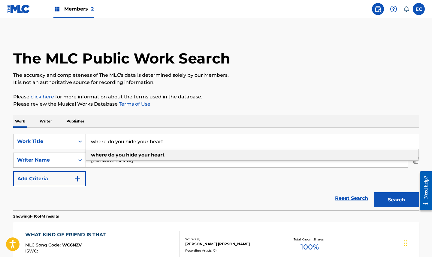
click at [162, 152] on strong "heart" at bounding box center [158, 155] width 14 height 6
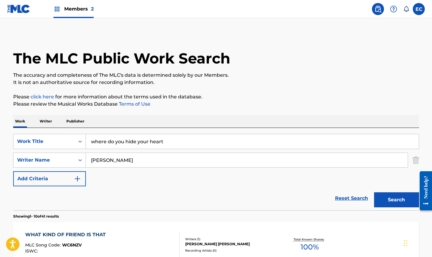
click at [409, 200] on button "Search" at bounding box center [396, 199] width 45 height 15
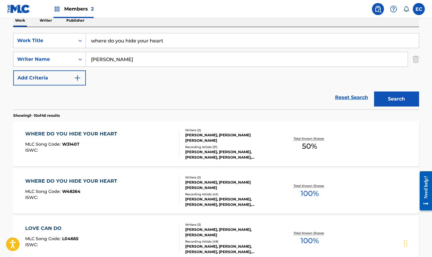
scroll to position [114, 0]
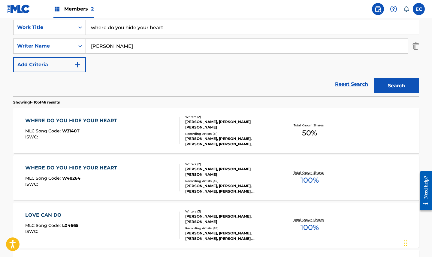
click at [91, 120] on div "WHERE DO YOU HIDE YOUR HEART" at bounding box center [72, 120] width 95 height 7
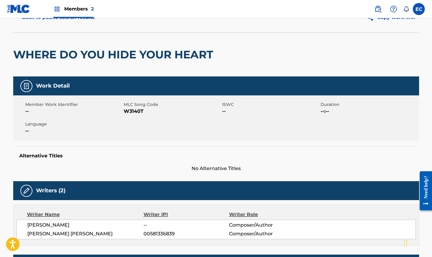
scroll to position [30, 0]
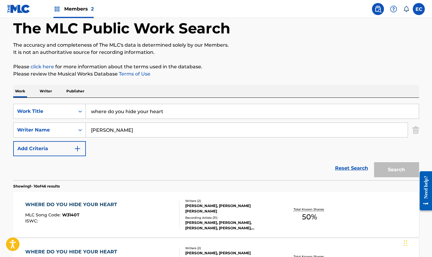
scroll to position [114, 0]
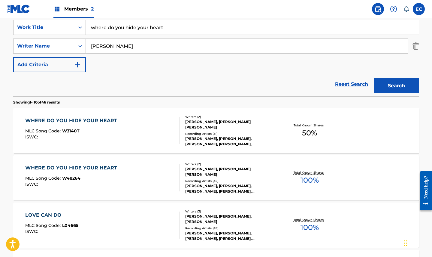
click at [99, 164] on div "WHERE DO YOU HIDE YOUR HEART MLC Song Code : W48264 ISWC : Writers ( 2 ) [PERSO…" at bounding box center [216, 177] width 406 height 45
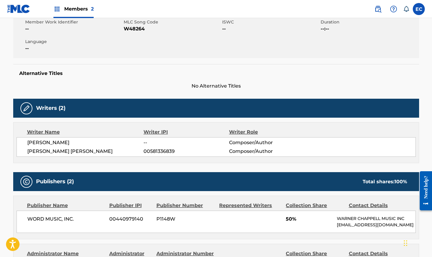
scroll to position [60, 0]
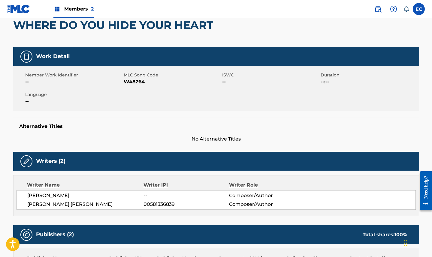
click at [133, 81] on span "W48264" at bounding box center [172, 81] width 97 height 7
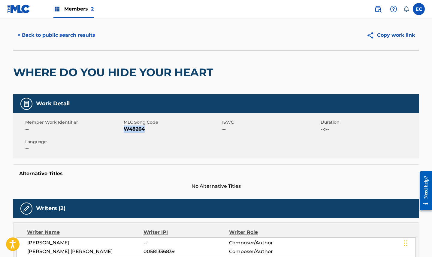
scroll to position [0, 0]
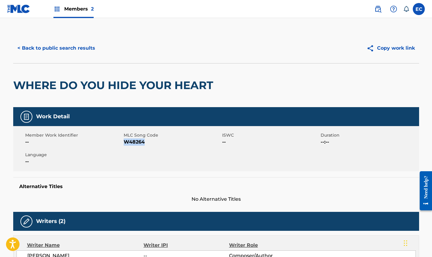
click at [62, 47] on button "< Back to public search results" at bounding box center [56, 48] width 86 height 15
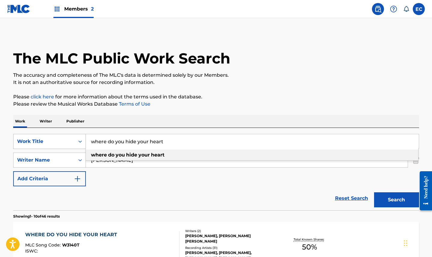
drag, startPoint x: 172, startPoint y: 145, endPoint x: 53, endPoint y: 134, distance: 119.2
click at [53, 134] on div "SearchWithCriteriaa0c51fa1-fc5e-4eb5-8257-c75317317841 Work Title where do you …" at bounding box center [216, 141] width 406 height 15
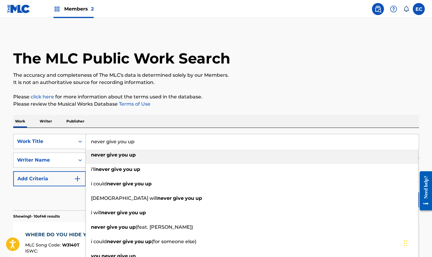
type input "never give you up"
click at [102, 152] on strong "never" at bounding box center [98, 155] width 14 height 6
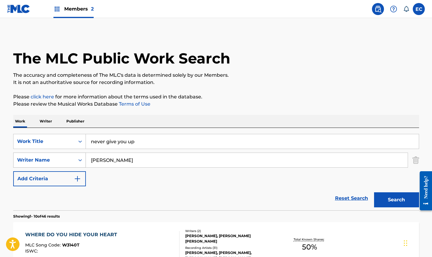
drag, startPoint x: 148, startPoint y: 158, endPoint x: 81, endPoint y: 155, distance: 67.7
click at [81, 155] on div "SearchWithCriteria4abaf056-b02d-4133-92d2-5287ac734fed Writer Name [PERSON_NAME]" at bounding box center [216, 159] width 406 height 15
type input "[PERSON_NAME]"
click at [405, 203] on button "Search" at bounding box center [396, 199] width 45 height 15
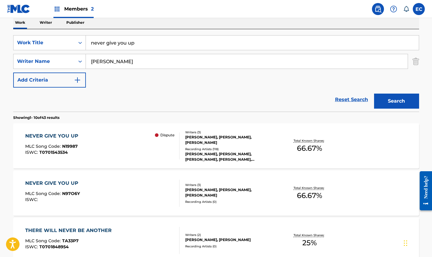
scroll to position [114, 0]
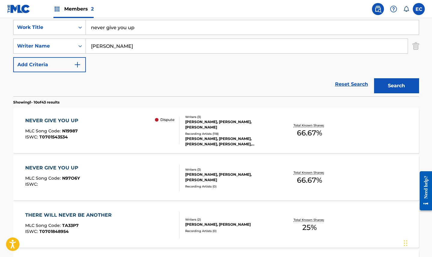
click at [65, 117] on div "NEVER GIVE YOU UP MLC Song Code : N19987 ISWC : T0701543534 Dispute Writers ( 3…" at bounding box center [216, 130] width 406 height 45
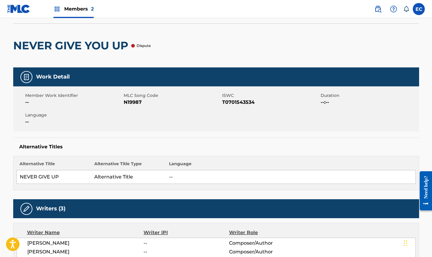
scroll to position [30, 0]
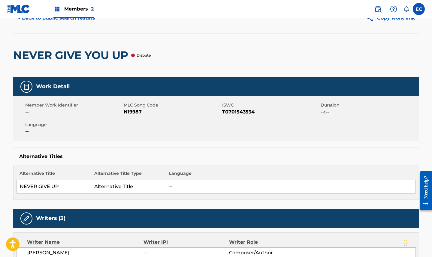
click at [131, 112] on span "N19987" at bounding box center [172, 111] width 97 height 7
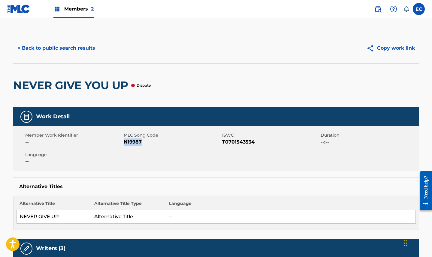
click at [65, 49] on button "< Back to public search results" at bounding box center [56, 48] width 86 height 15
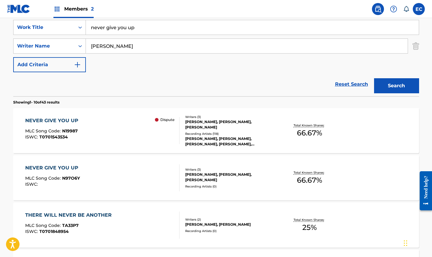
click at [62, 165] on div "NEVER GIVE YOU UP" at bounding box center [53, 167] width 56 height 7
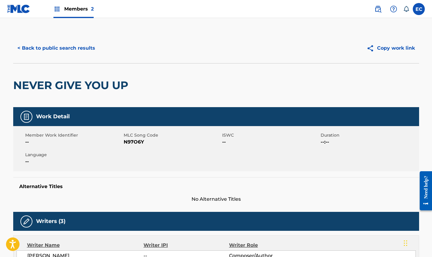
click at [133, 142] on span "N97O6Y" at bounding box center [172, 141] width 97 height 7
